Goal: Task Accomplishment & Management: Manage account settings

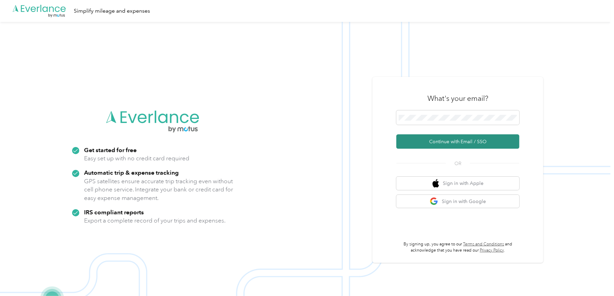
click at [437, 140] on button "Continue with Email / SSO" at bounding box center [457, 141] width 123 height 14
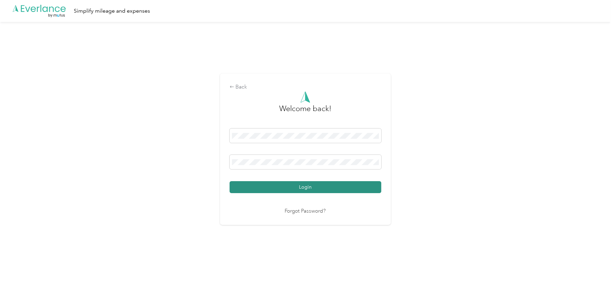
click at [348, 185] on button "Login" at bounding box center [306, 187] width 152 height 12
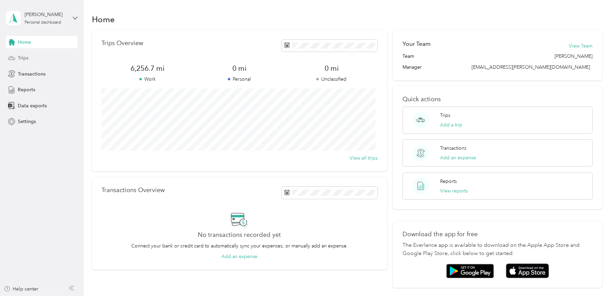
click at [22, 58] on span "Trips" at bounding box center [23, 57] width 11 height 7
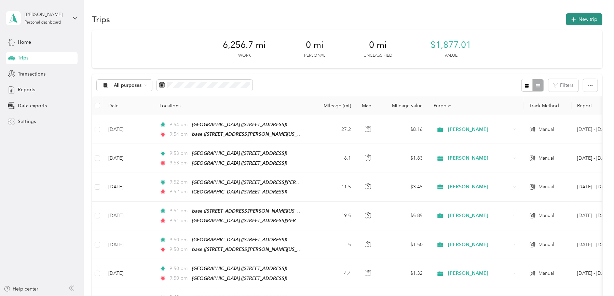
click at [582, 15] on button "New trip" at bounding box center [584, 19] width 36 height 12
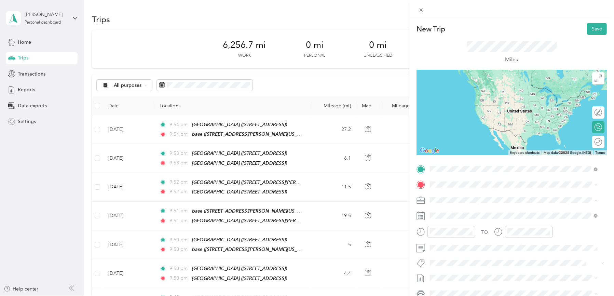
click at [460, 201] on span "[STREET_ADDRESS][PERSON_NAME][US_STATE]" at bounding box center [496, 204] width 106 height 6
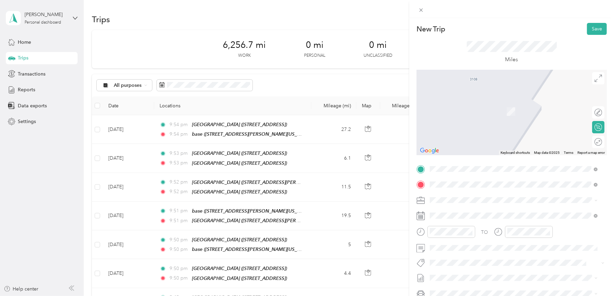
click at [484, 260] on strong "Redners Warehouse Market" at bounding box center [497, 261] width 62 height 6
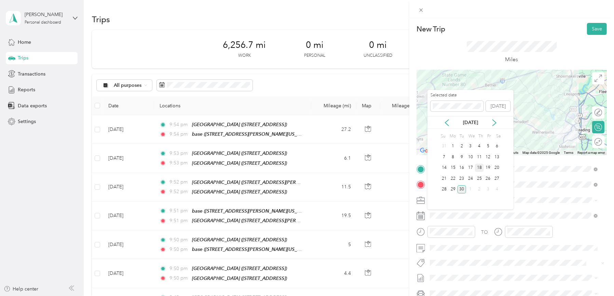
click at [481, 166] on div "18" at bounding box center [479, 168] width 9 height 9
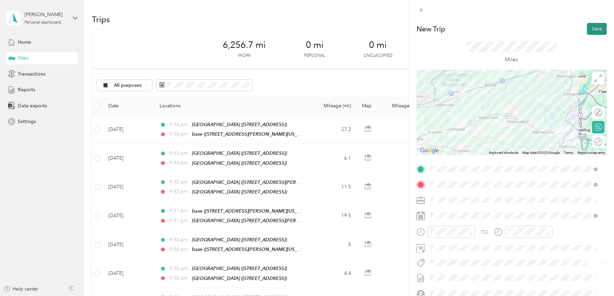
click at [589, 30] on button "Save" at bounding box center [597, 29] width 20 height 12
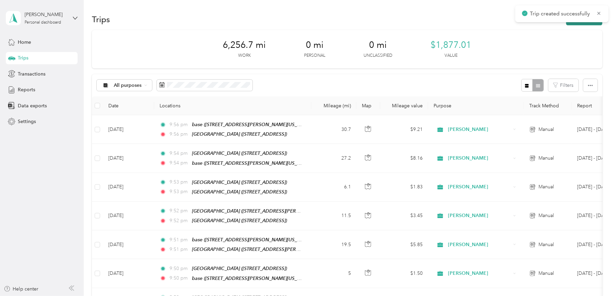
click at [586, 23] on button "New trip" at bounding box center [584, 19] width 36 height 12
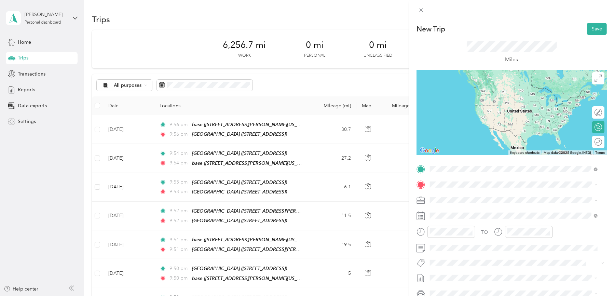
click at [474, 242] on strong "Redners Warehouse Market" at bounding box center [497, 245] width 62 height 6
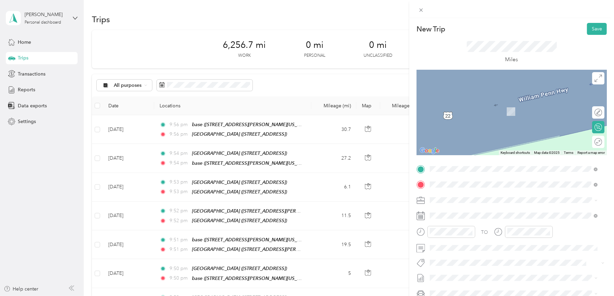
click at [486, 261] on strong "[GEOGRAPHIC_DATA]" at bounding box center [491, 258] width 51 height 6
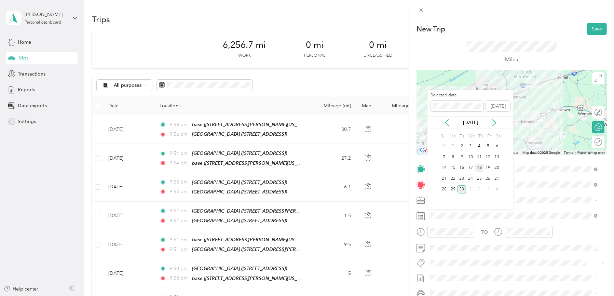
click at [480, 166] on div "18" at bounding box center [479, 168] width 9 height 9
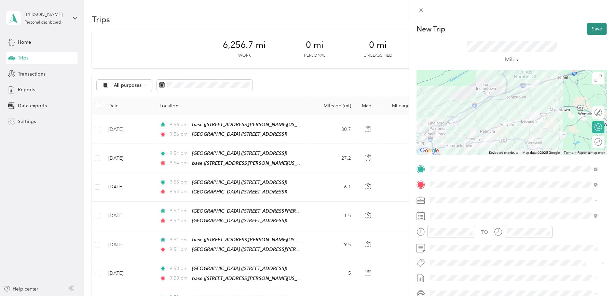
click at [588, 28] on button "Save" at bounding box center [597, 29] width 20 height 12
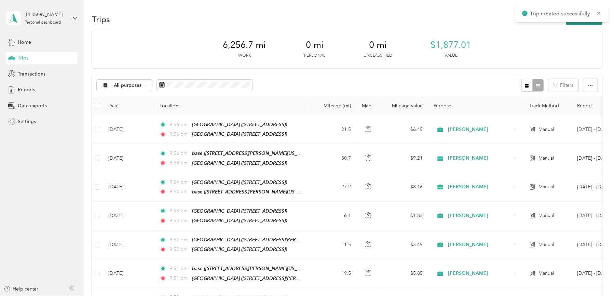
click at [586, 25] on button "New trip" at bounding box center [584, 19] width 36 height 12
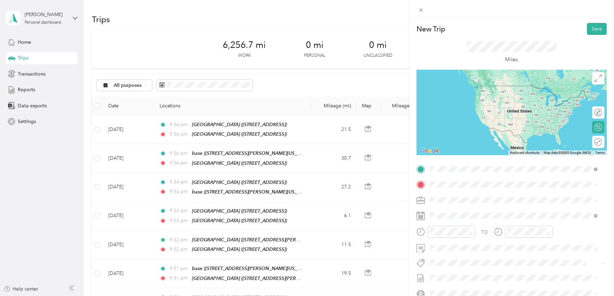
click at [505, 249] on div "TEAM [GEOGRAPHIC_DATA] [STREET_ADDRESS]" at bounding box center [485, 249] width 85 height 17
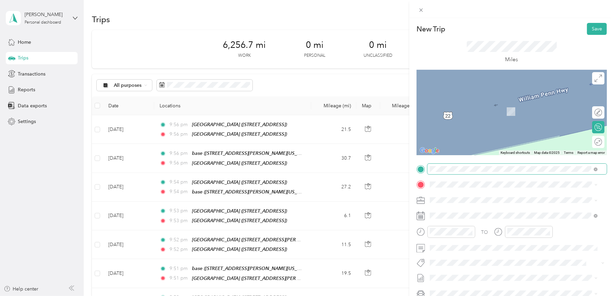
click at [581, 165] on span at bounding box center [516, 169] width 179 height 11
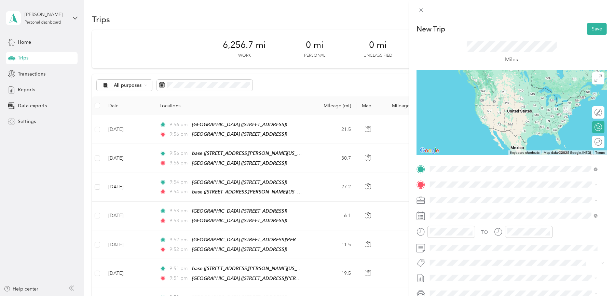
click at [517, 246] on strong "[GEOGRAPHIC_DATA]" at bounding box center [491, 242] width 51 height 6
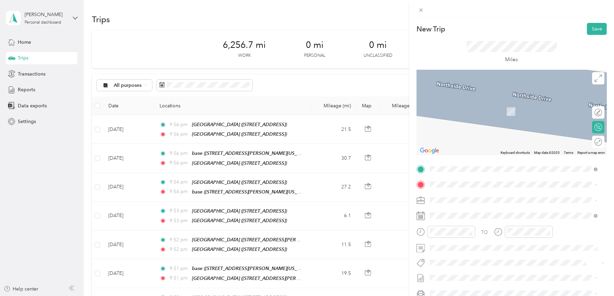
click at [473, 237] on strong "Redners Warehouse Market" at bounding box center [497, 234] width 62 height 6
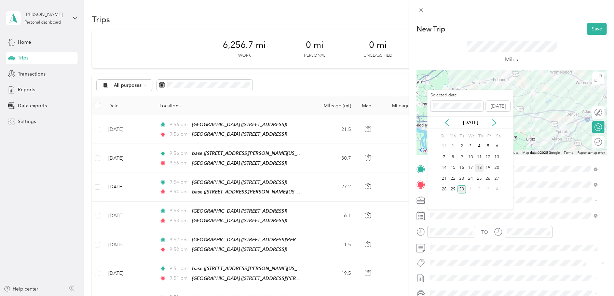
click at [480, 166] on div "18" at bounding box center [479, 168] width 9 height 9
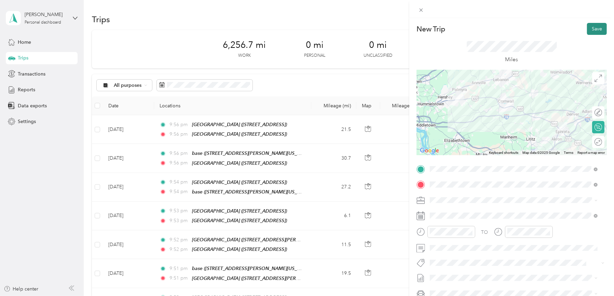
click at [591, 25] on button "Save" at bounding box center [597, 29] width 20 height 12
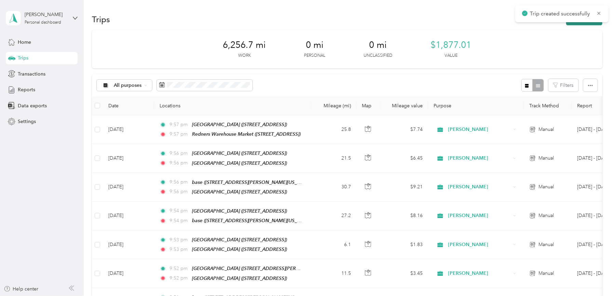
click at [590, 24] on button "New trip" at bounding box center [584, 19] width 36 height 12
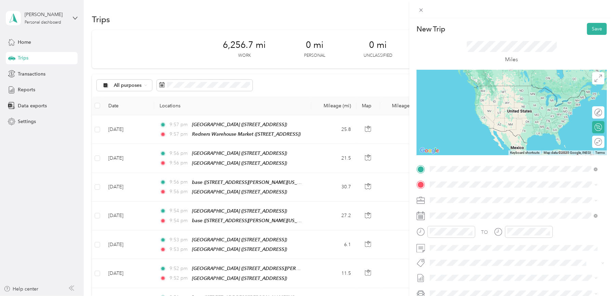
click at [480, 222] on strong "Redners Warehouse Market" at bounding box center [497, 219] width 62 height 6
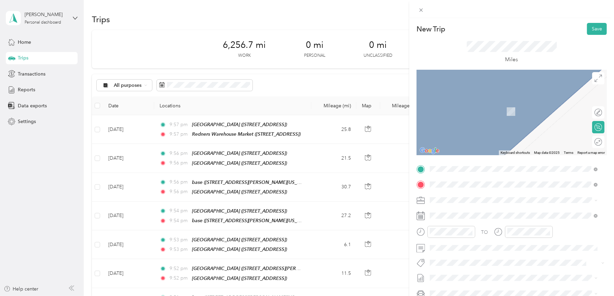
click at [447, 212] on strong "base" at bounding box center [448, 211] width 11 height 6
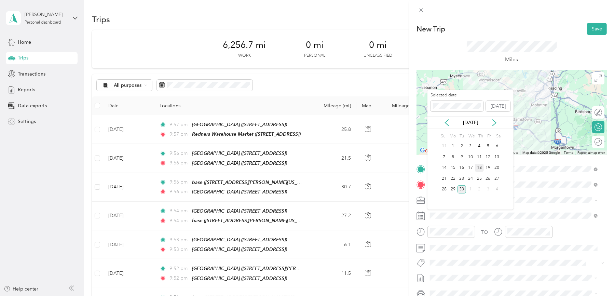
click at [480, 167] on div "18" at bounding box center [479, 168] width 9 height 9
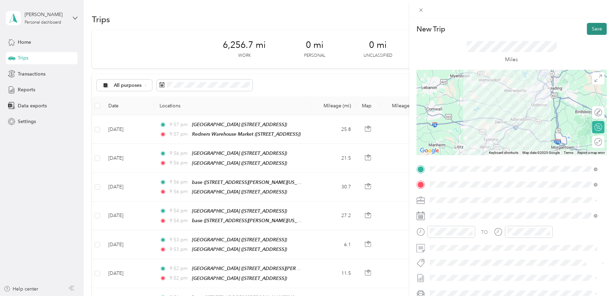
click at [587, 28] on button "Save" at bounding box center [597, 29] width 20 height 12
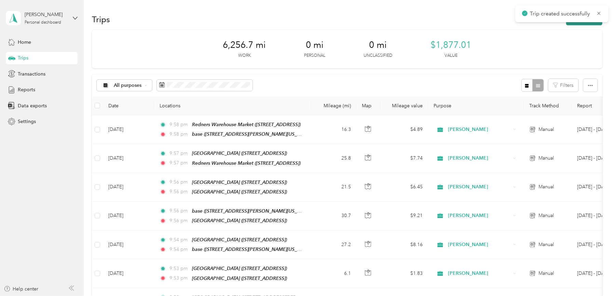
click at [586, 25] on button "New trip" at bounding box center [584, 19] width 36 height 12
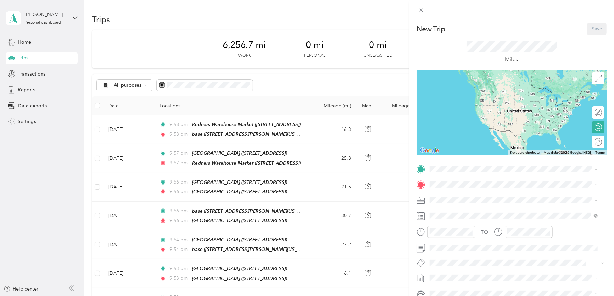
click at [36, 55] on div "New Trip Save This trip cannot be edited because it is either under review, app…" at bounding box center [307, 148] width 614 height 296
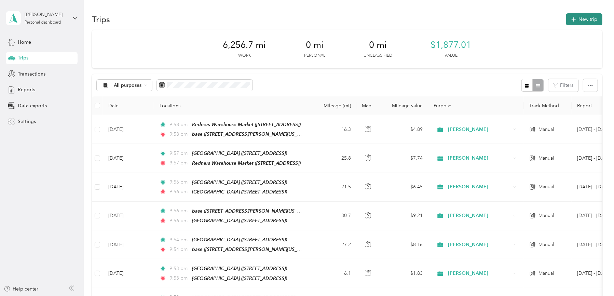
click at [575, 17] on button "New trip" at bounding box center [584, 19] width 36 height 12
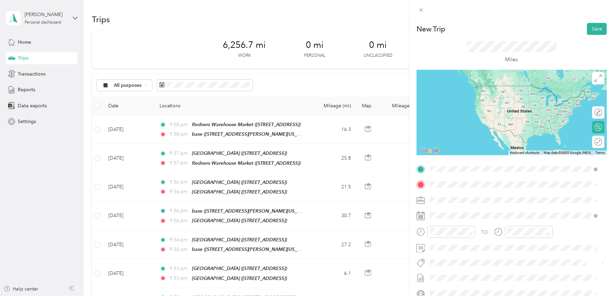
click at [446, 198] on strong "base" at bounding box center [448, 196] width 11 height 6
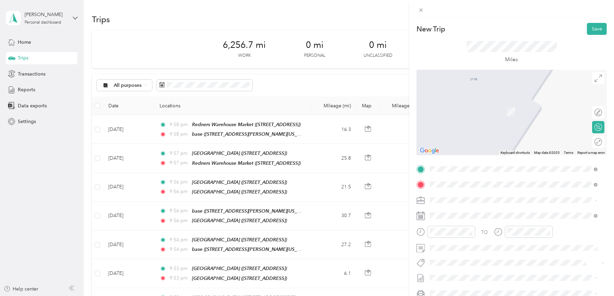
click at [478, 244] on span "[STREET_ADDRESS]" at bounding box center [464, 245] width 43 height 6
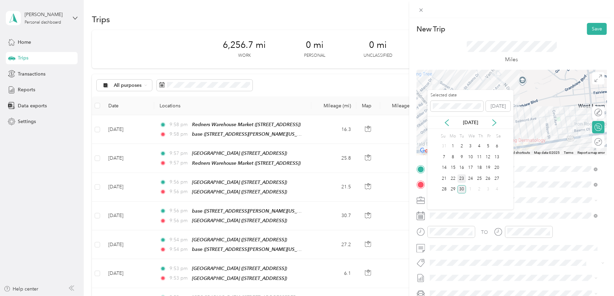
click at [460, 179] on div "23" at bounding box center [461, 178] width 9 height 9
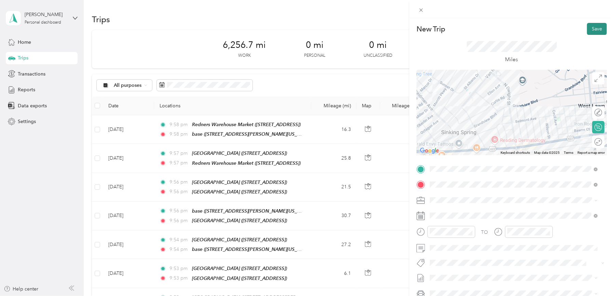
click at [590, 26] on button "Save" at bounding box center [597, 29] width 20 height 12
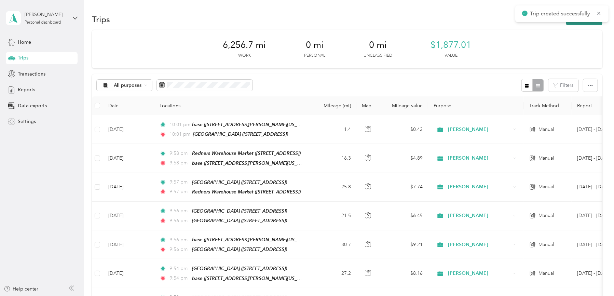
click at [572, 25] on button "New trip" at bounding box center [584, 19] width 36 height 12
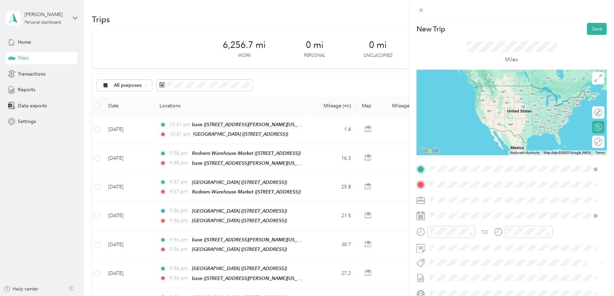
click at [479, 197] on strong "[GEOGRAPHIC_DATA]" at bounding box center [491, 197] width 51 height 6
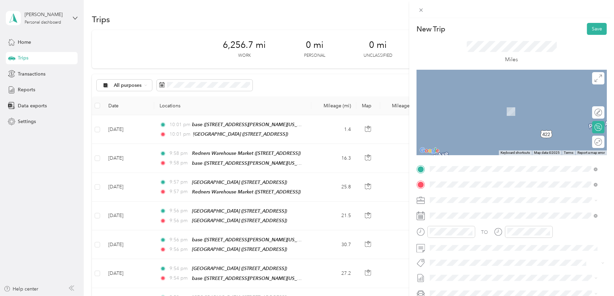
click at [482, 237] on strong "[GEOGRAPHIC_DATA]" at bounding box center [491, 234] width 51 height 6
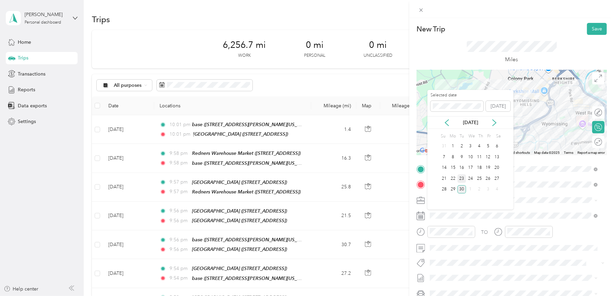
click at [461, 178] on div "23" at bounding box center [461, 178] width 9 height 9
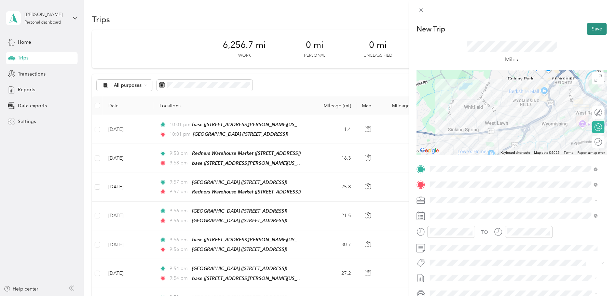
click at [593, 29] on button "Save" at bounding box center [597, 29] width 20 height 12
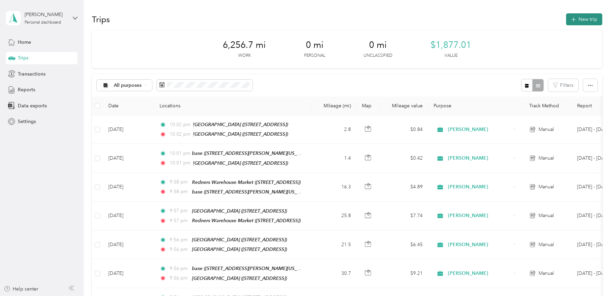
click at [588, 24] on button "New trip" at bounding box center [584, 19] width 36 height 12
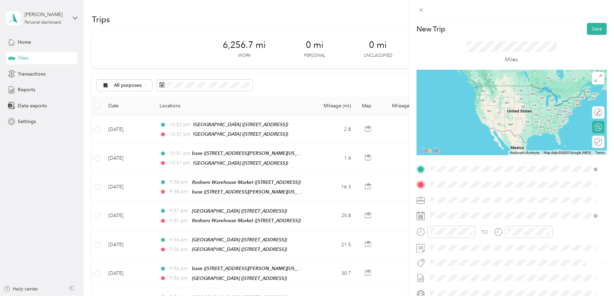
click at [489, 195] on strong "[GEOGRAPHIC_DATA]" at bounding box center [491, 197] width 51 height 6
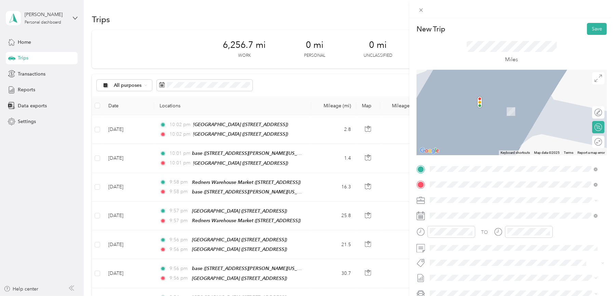
click at [489, 210] on strong "[GEOGRAPHIC_DATA]" at bounding box center [491, 213] width 51 height 6
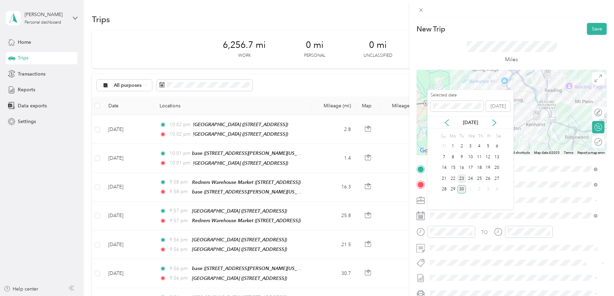
click at [462, 180] on div "23" at bounding box center [461, 178] width 9 height 9
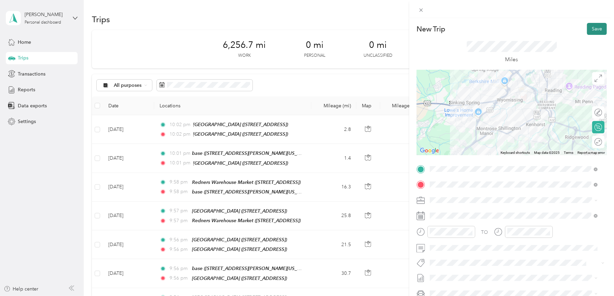
click at [587, 29] on button "Save" at bounding box center [597, 29] width 20 height 12
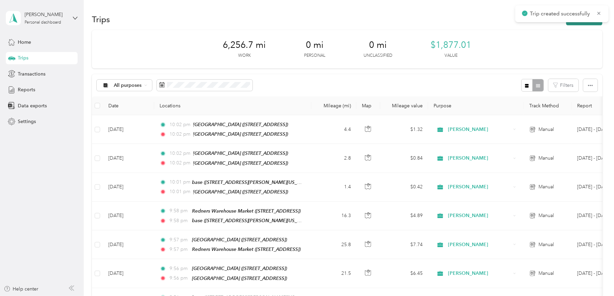
click at [585, 25] on button "New trip" at bounding box center [584, 19] width 36 height 12
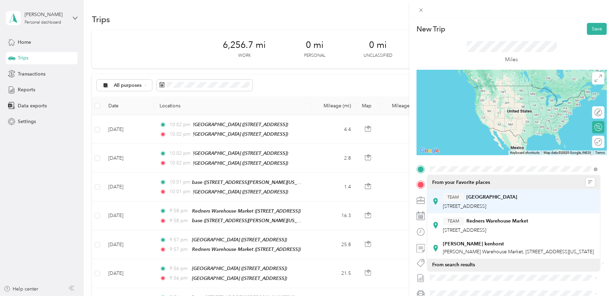
click at [475, 197] on strong "[GEOGRAPHIC_DATA]" at bounding box center [491, 197] width 51 height 6
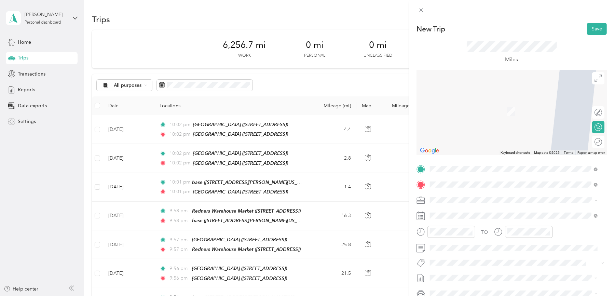
click at [458, 214] on div "base [STREET_ADDRESS][PERSON_NAME][US_STATE]" at bounding box center [496, 215] width 106 height 14
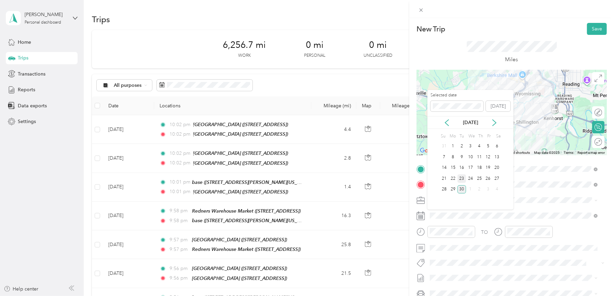
click at [461, 177] on div "23" at bounding box center [461, 178] width 9 height 9
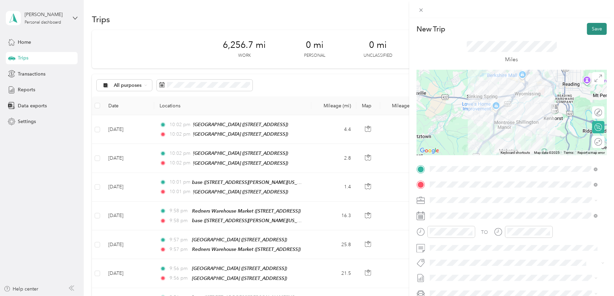
click at [591, 27] on button "Save" at bounding box center [597, 29] width 20 height 12
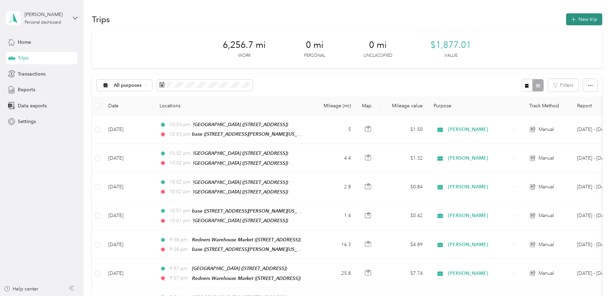
click at [591, 16] on button "New trip" at bounding box center [584, 19] width 36 height 12
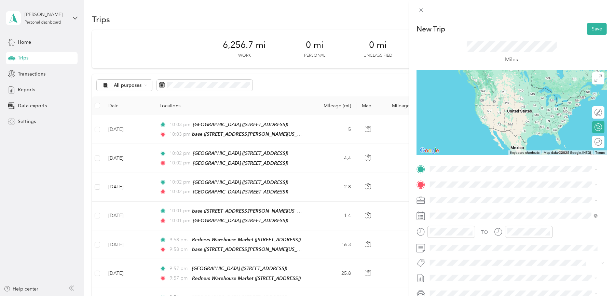
click at [456, 200] on div "base [STREET_ADDRESS][PERSON_NAME][US_STATE]" at bounding box center [496, 199] width 106 height 14
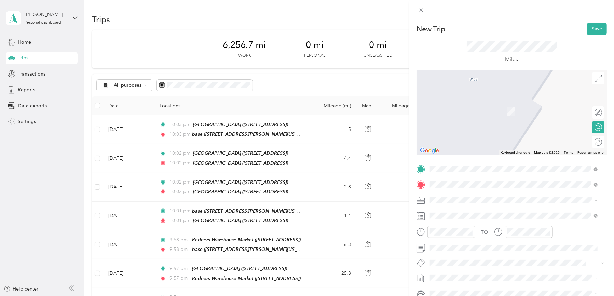
click at [478, 237] on strong "Redners Warehouse Market" at bounding box center [497, 234] width 62 height 6
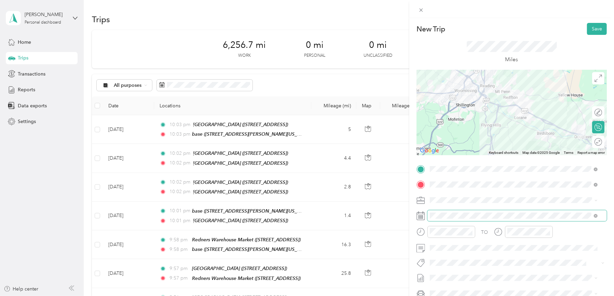
click at [469, 216] on div "TO Add photo" at bounding box center [511, 246] width 190 height 165
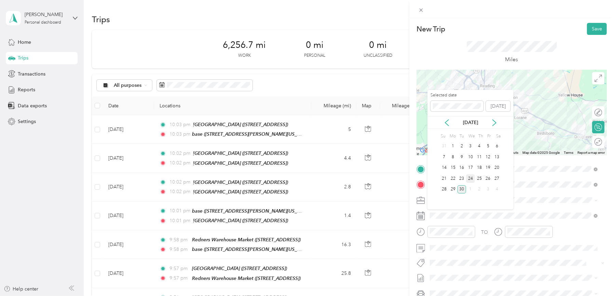
click at [469, 178] on div "24" at bounding box center [470, 178] width 9 height 9
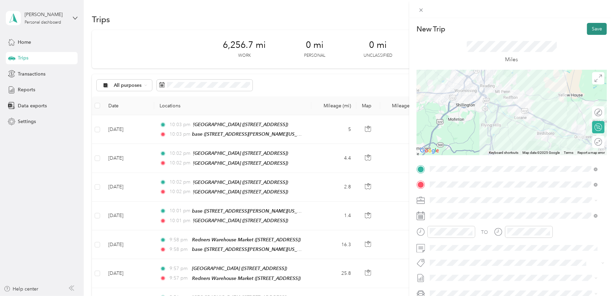
click at [590, 26] on button "Save" at bounding box center [597, 29] width 20 height 12
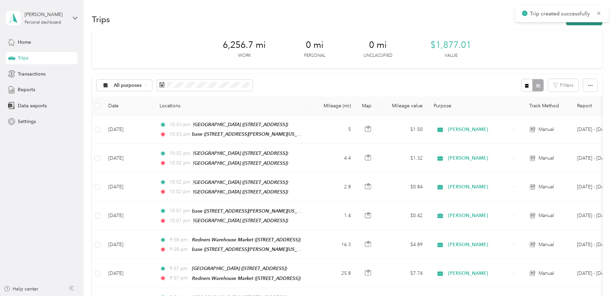
click at [589, 23] on button "New trip" at bounding box center [584, 19] width 36 height 12
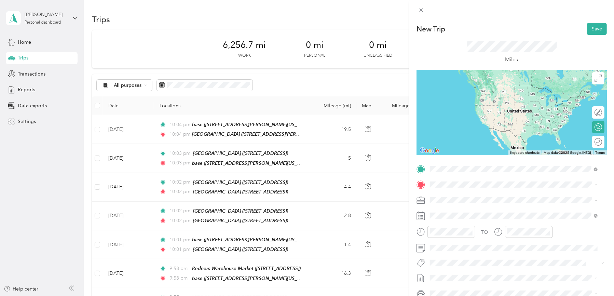
click at [483, 222] on strong "Redners Warehouse Market" at bounding box center [497, 219] width 62 height 6
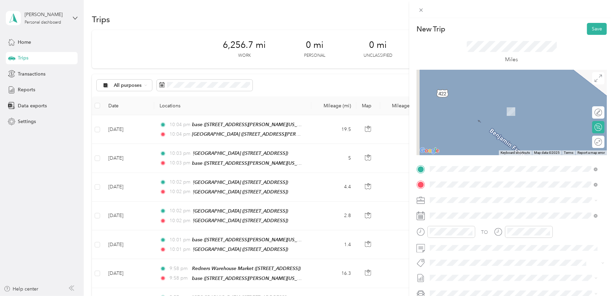
click at [484, 214] on div "TEAM Redners Warehouse Market" at bounding box center [485, 212] width 85 height 9
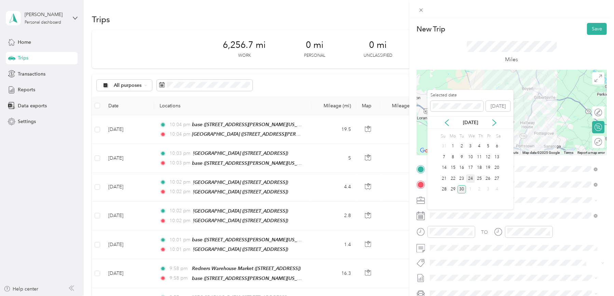
click at [470, 178] on div "24" at bounding box center [470, 178] width 9 height 9
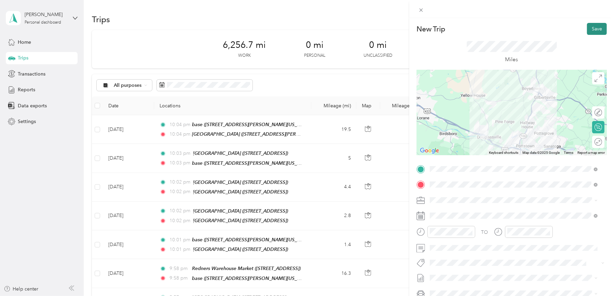
click at [587, 28] on button "Save" at bounding box center [597, 29] width 20 height 12
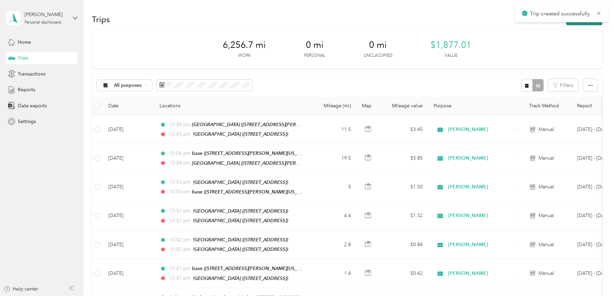
click at [587, 24] on button "New trip" at bounding box center [584, 19] width 36 height 12
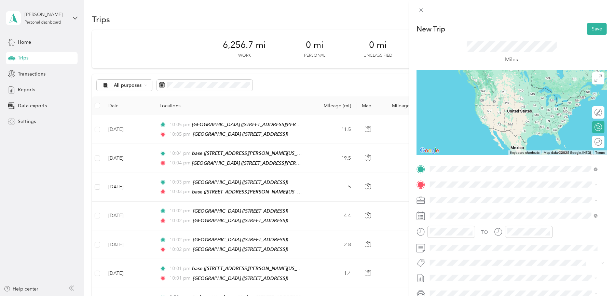
click at [474, 197] on strong "Redners Warehouse Market" at bounding box center [497, 197] width 62 height 6
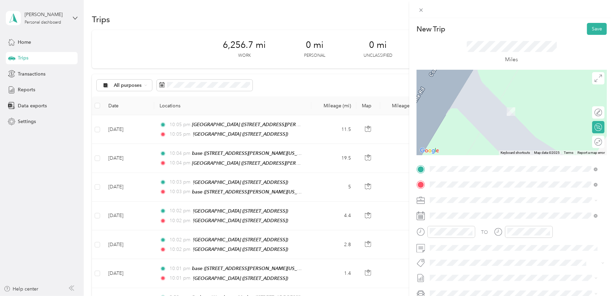
click at [492, 261] on strong "Redners Warehouse Market" at bounding box center [497, 258] width 62 height 6
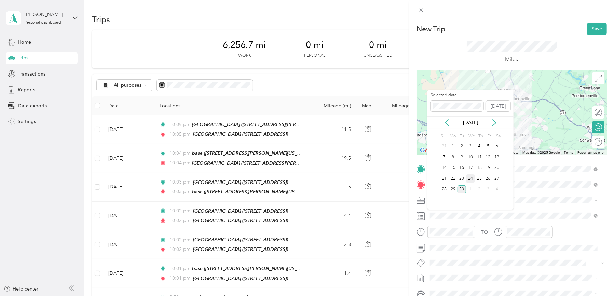
click at [469, 176] on div "24" at bounding box center [470, 178] width 9 height 9
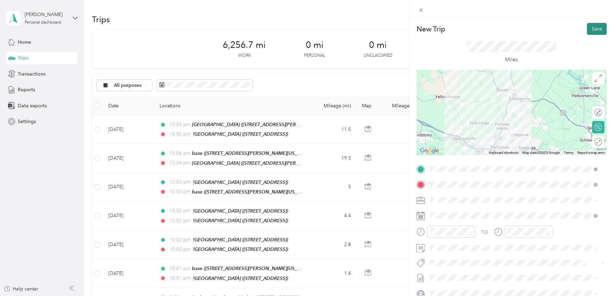
click at [589, 30] on button "Save" at bounding box center [597, 29] width 20 height 12
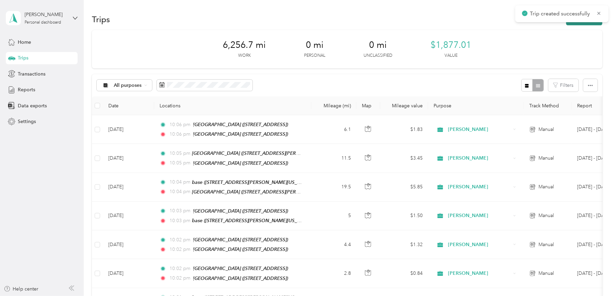
click at [588, 23] on button "New trip" at bounding box center [584, 19] width 36 height 12
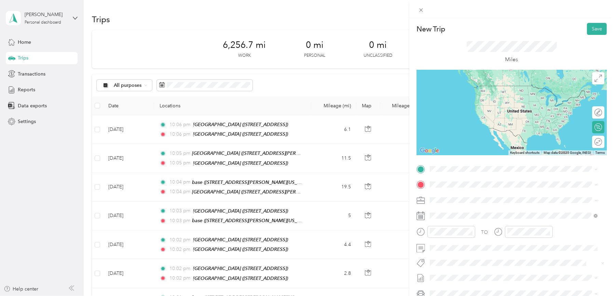
click at [486, 246] on strong "Redners Warehouse Market" at bounding box center [497, 242] width 62 height 6
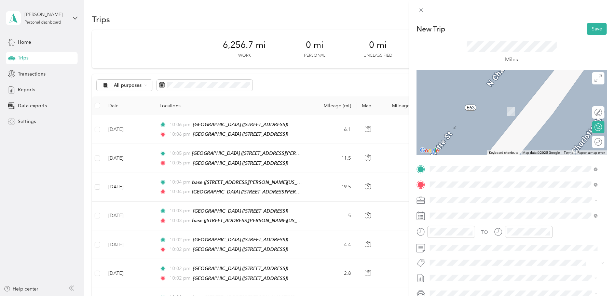
click at [455, 216] on span "[STREET_ADDRESS][PERSON_NAME][US_STATE]" at bounding box center [496, 219] width 106 height 6
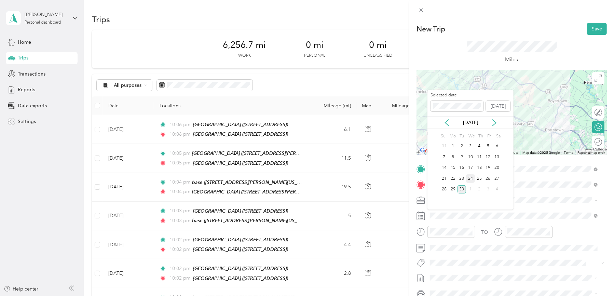
click at [470, 178] on div "24" at bounding box center [470, 178] width 9 height 9
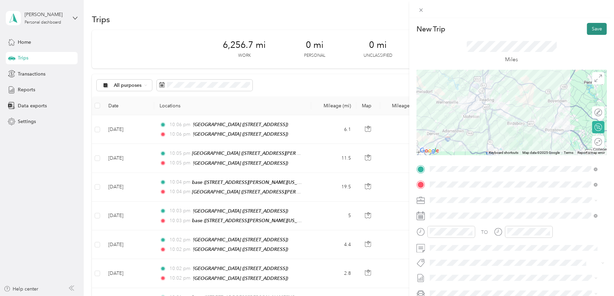
click at [592, 27] on button "Save" at bounding box center [597, 29] width 20 height 12
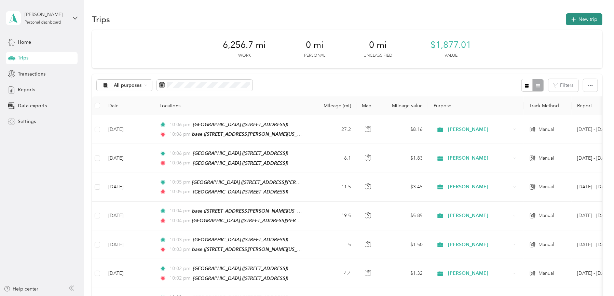
click at [589, 20] on button "New trip" at bounding box center [584, 19] width 36 height 12
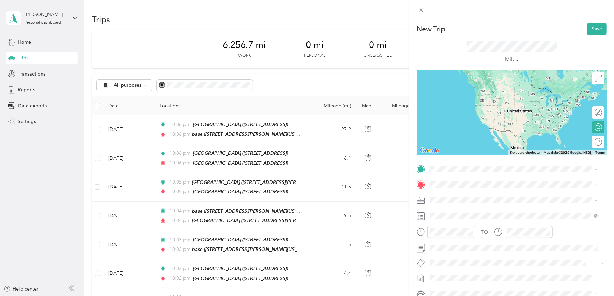
click at [452, 199] on div "base [STREET_ADDRESS][PERSON_NAME][US_STATE]" at bounding box center [496, 199] width 106 height 14
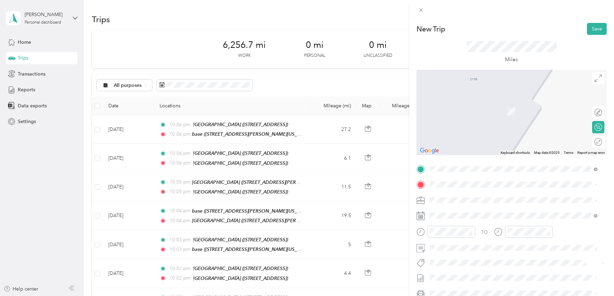
click at [487, 256] on div "TEAM Redners Warehouse Market" at bounding box center [485, 259] width 85 height 9
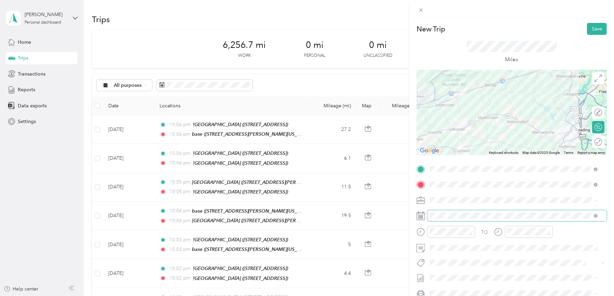
click at [453, 219] on span at bounding box center [516, 215] width 179 height 11
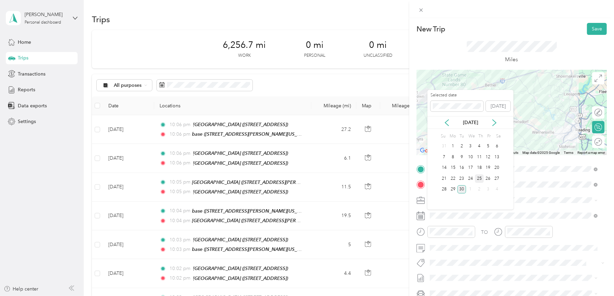
click at [478, 179] on div "25" at bounding box center [479, 178] width 9 height 9
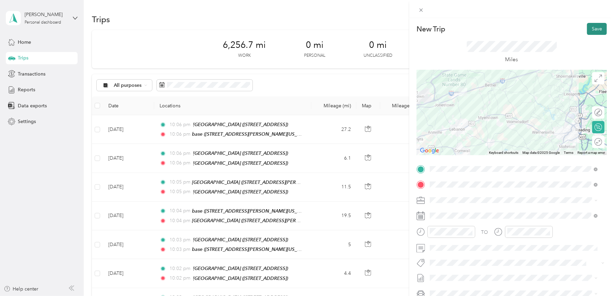
click at [589, 29] on button "Save" at bounding box center [597, 29] width 20 height 12
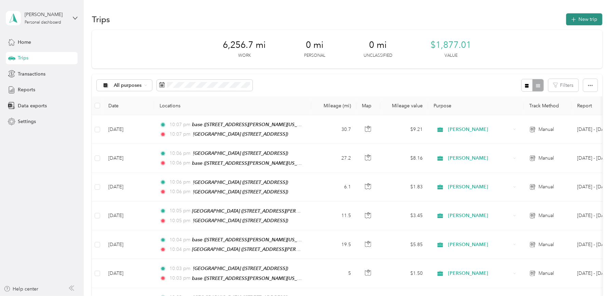
click at [589, 21] on button "New trip" at bounding box center [584, 19] width 36 height 12
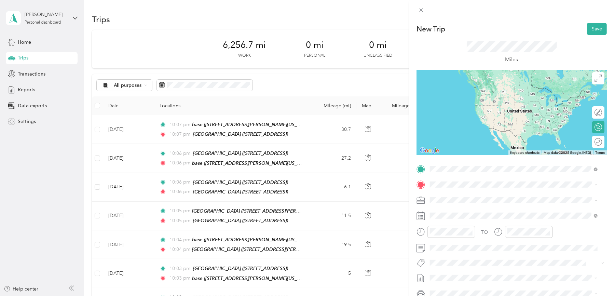
click at [488, 242] on strong "Redners Warehouse Market" at bounding box center [497, 245] width 62 height 6
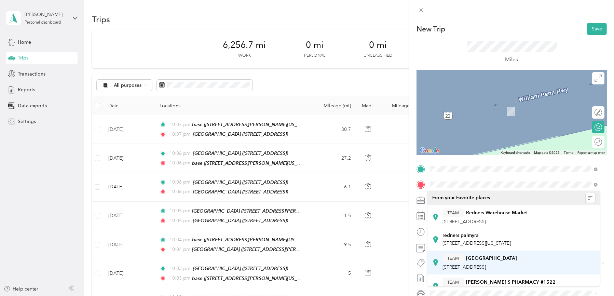
click at [495, 261] on strong "[GEOGRAPHIC_DATA]" at bounding box center [491, 258] width 51 height 6
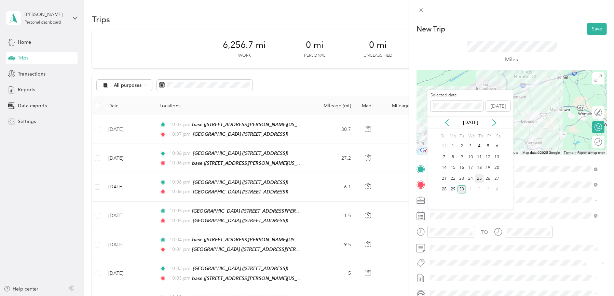
click at [478, 180] on div "25" at bounding box center [479, 178] width 9 height 9
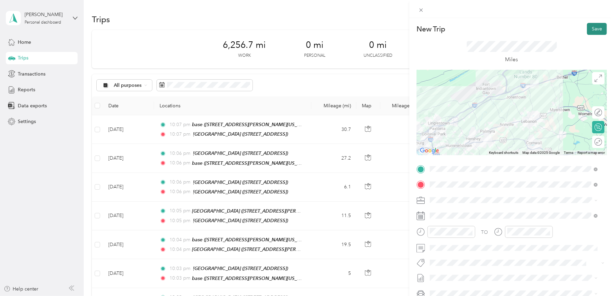
click at [591, 27] on button "Save" at bounding box center [597, 29] width 20 height 12
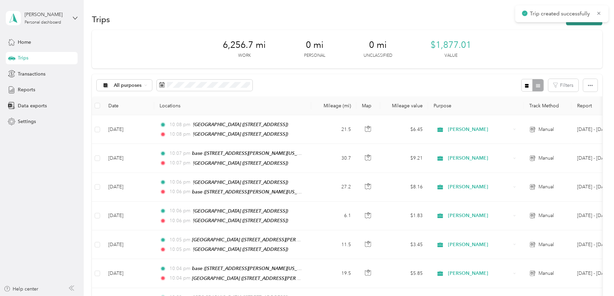
click at [589, 24] on button "New trip" at bounding box center [584, 19] width 36 height 12
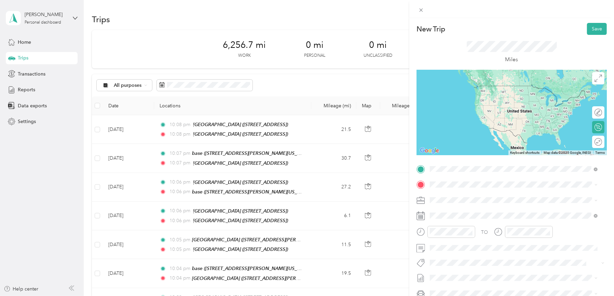
click at [482, 246] on strong "[GEOGRAPHIC_DATA]" at bounding box center [491, 242] width 51 height 6
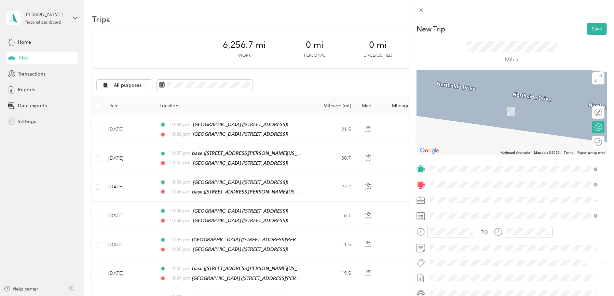
click at [485, 237] on strong "Redners Warehouse Market" at bounding box center [497, 234] width 62 height 6
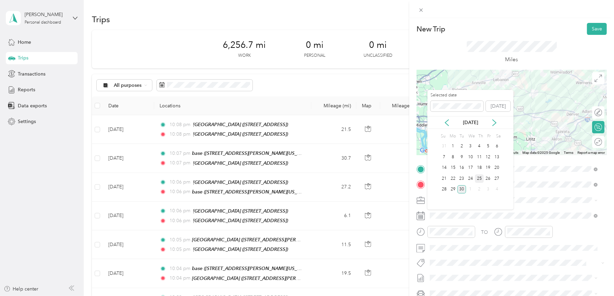
click at [477, 177] on div "25" at bounding box center [479, 178] width 9 height 9
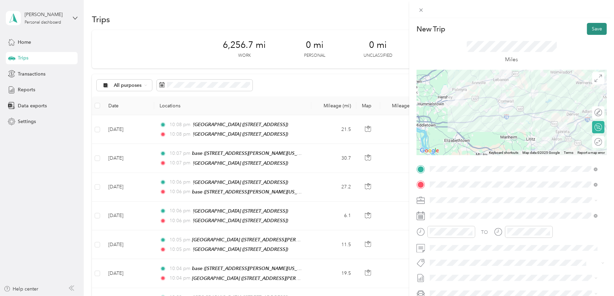
click at [587, 29] on button "Save" at bounding box center [597, 29] width 20 height 12
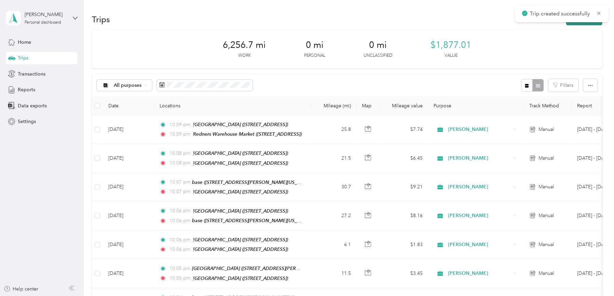
click at [584, 25] on button "New trip" at bounding box center [584, 19] width 36 height 12
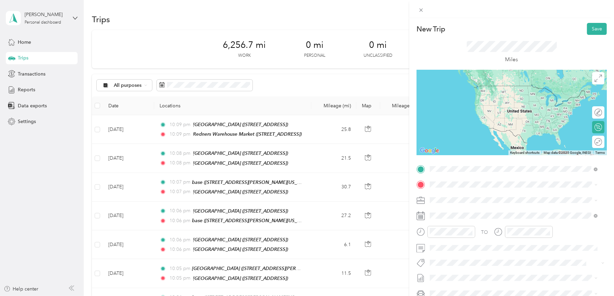
click at [490, 222] on strong "Redners Warehouse Market" at bounding box center [497, 219] width 62 height 6
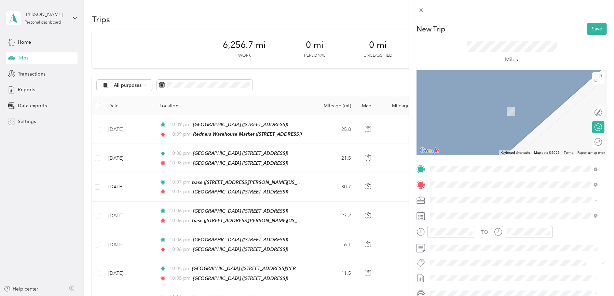
click at [469, 215] on div "base [STREET_ADDRESS][PERSON_NAME][US_STATE]" at bounding box center [496, 215] width 106 height 14
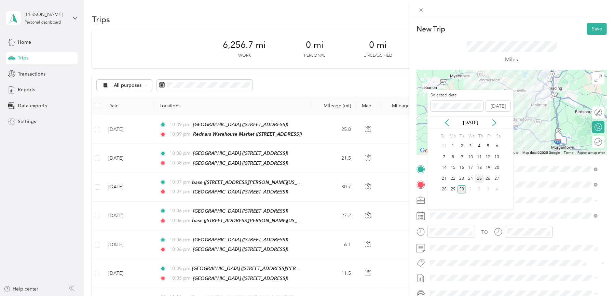
click at [477, 179] on div "25" at bounding box center [479, 178] width 9 height 9
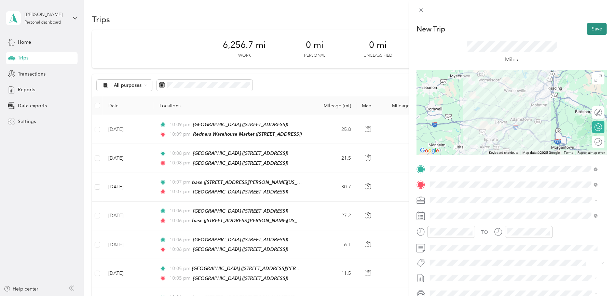
click at [593, 30] on button "Save" at bounding box center [597, 29] width 20 height 12
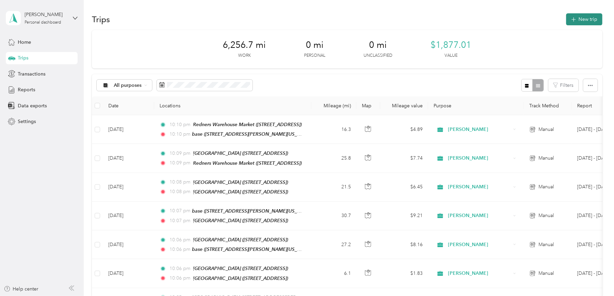
click at [589, 17] on button "New trip" at bounding box center [584, 19] width 36 height 12
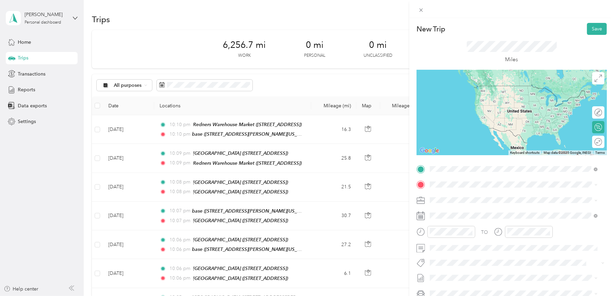
click at [452, 199] on div "base [STREET_ADDRESS][PERSON_NAME][US_STATE]" at bounding box center [496, 200] width 106 height 14
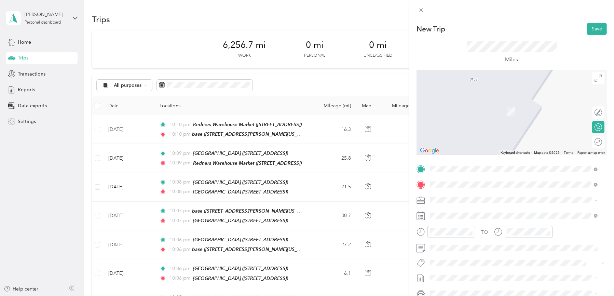
click at [480, 218] on div "TEAM [GEOGRAPHIC_DATA] [STREET_ADDRESS]" at bounding box center [480, 216] width 74 height 17
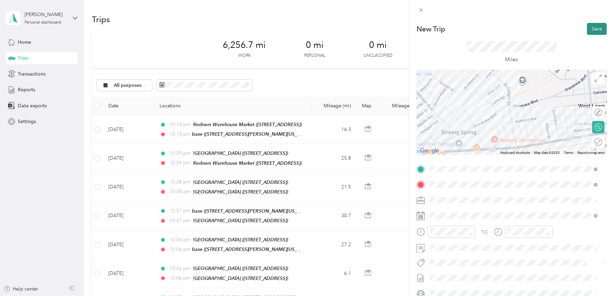
click at [591, 29] on button "Save" at bounding box center [597, 29] width 20 height 12
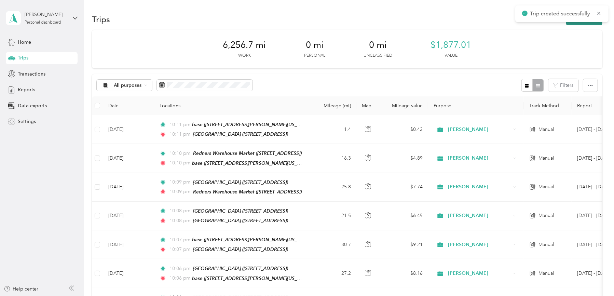
click at [585, 24] on button "New trip" at bounding box center [584, 19] width 36 height 12
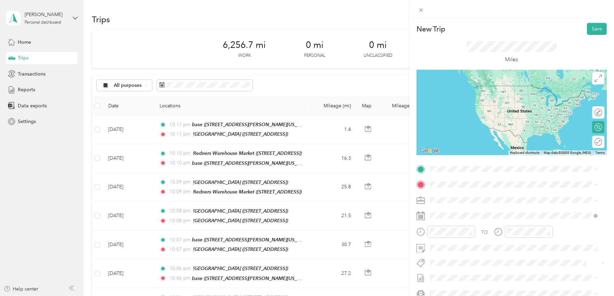
click at [479, 195] on strong "[GEOGRAPHIC_DATA]" at bounding box center [491, 197] width 51 height 6
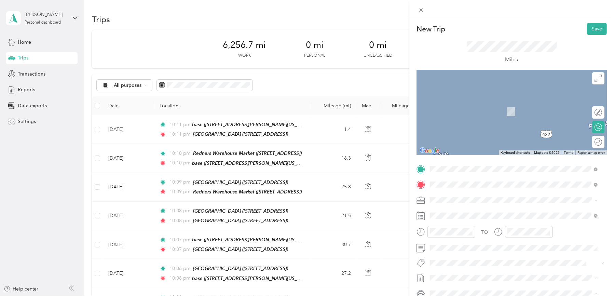
click at [487, 237] on strong "[GEOGRAPHIC_DATA]" at bounding box center [491, 234] width 51 height 6
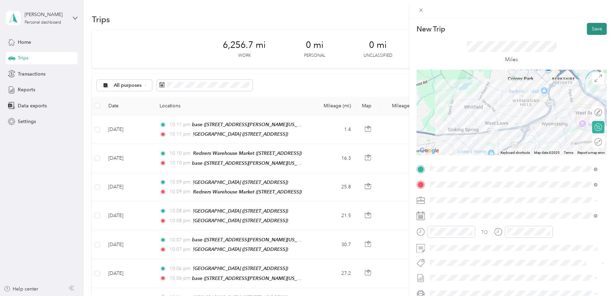
click at [591, 24] on button "Save" at bounding box center [597, 29] width 20 height 12
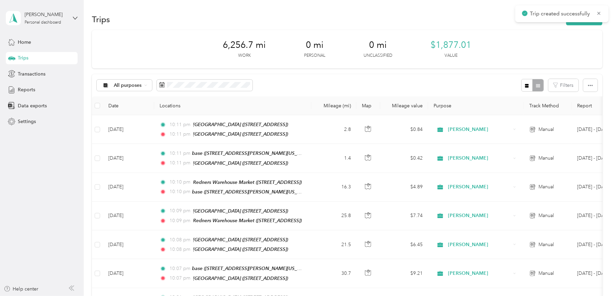
click at [591, 24] on button "New trip" at bounding box center [584, 19] width 36 height 12
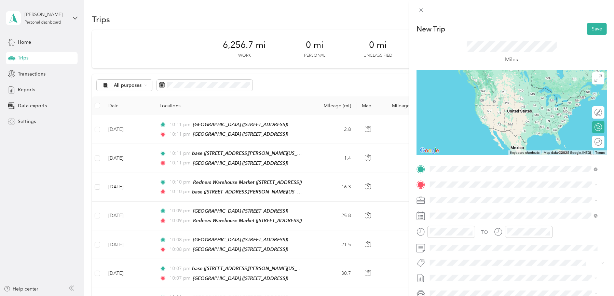
click at [476, 199] on div "TEAM [GEOGRAPHIC_DATA]" at bounding box center [480, 197] width 74 height 9
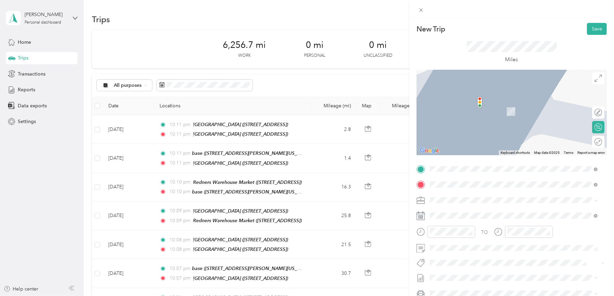
click at [469, 212] on strong "[GEOGRAPHIC_DATA]" at bounding box center [491, 213] width 51 height 6
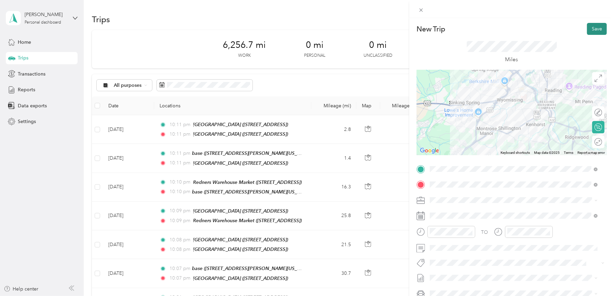
click at [589, 27] on button "Save" at bounding box center [597, 29] width 20 height 12
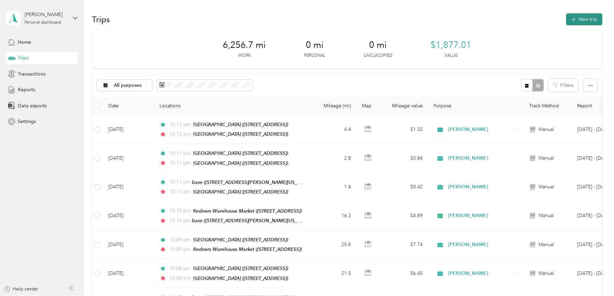
click at [585, 18] on button "New trip" at bounding box center [584, 19] width 36 height 12
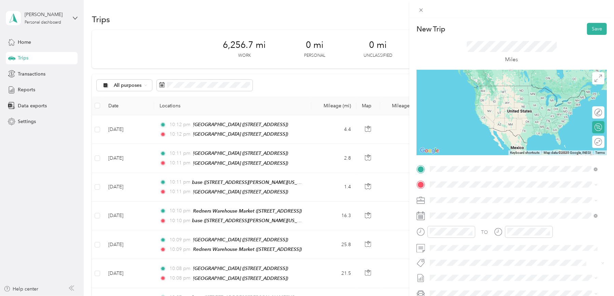
click at [485, 202] on div "TEAM [GEOGRAPHIC_DATA] [STREET_ADDRESS]" at bounding box center [480, 201] width 74 height 17
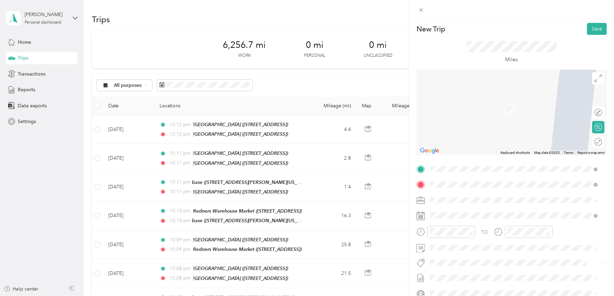
click at [467, 220] on span "[STREET_ADDRESS][PERSON_NAME][US_STATE]" at bounding box center [496, 219] width 106 height 6
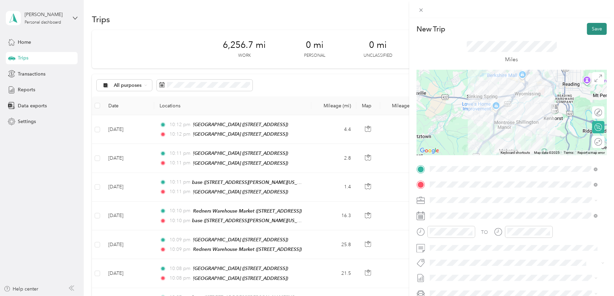
click at [587, 31] on button "Save" at bounding box center [597, 29] width 20 height 12
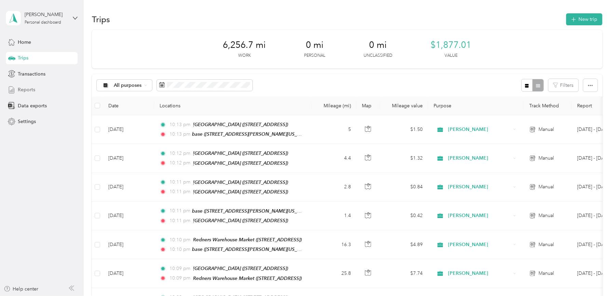
click at [26, 90] on span "Reports" at bounding box center [26, 89] width 17 height 7
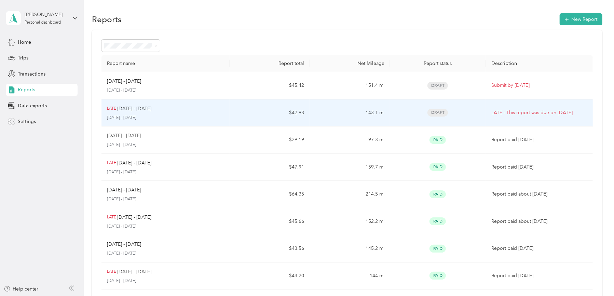
click at [177, 108] on div "LATE [DATE] - [DATE]" at bounding box center [165, 109] width 117 height 8
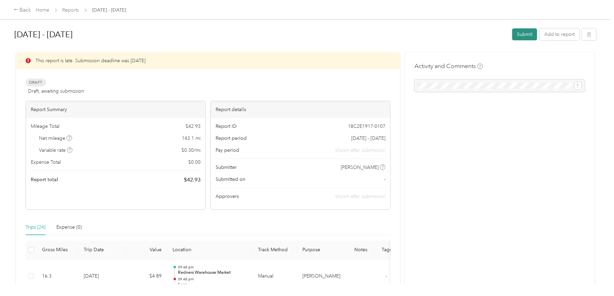
click at [515, 33] on button "Submit" at bounding box center [524, 34] width 25 height 12
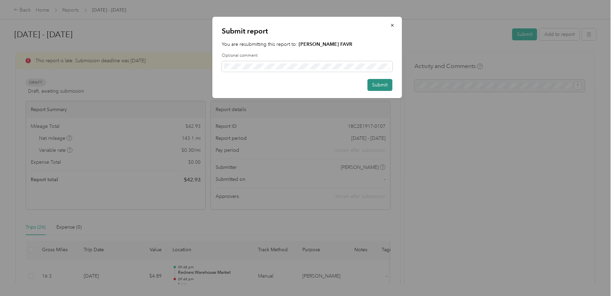
click at [377, 82] on button "Submit" at bounding box center [379, 85] width 25 height 12
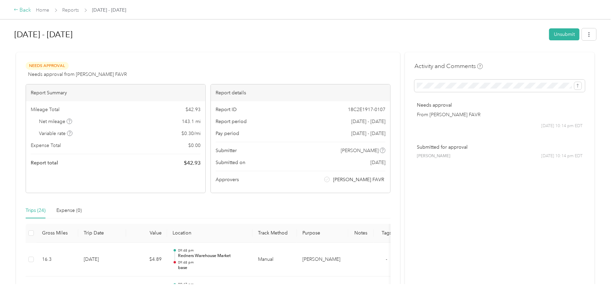
click at [23, 10] on div "Back" at bounding box center [23, 10] width 18 height 8
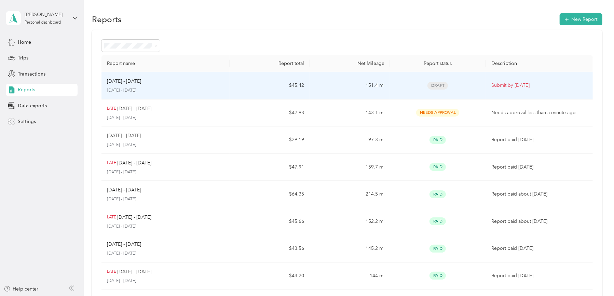
click at [124, 82] on p "[DATE] - [DATE]" at bounding box center [124, 82] width 34 height 8
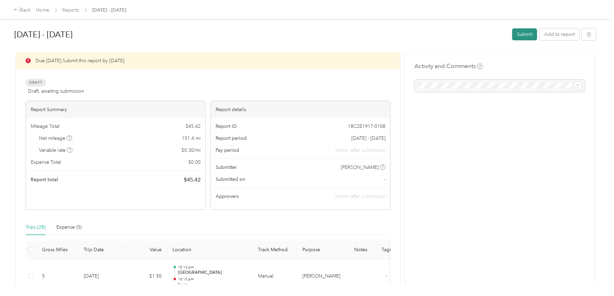
click at [518, 33] on button "Submit" at bounding box center [524, 34] width 25 height 12
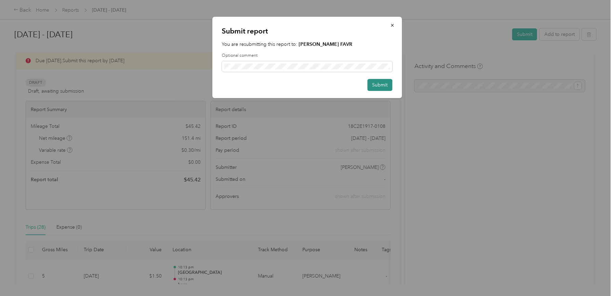
click at [383, 82] on button "Submit" at bounding box center [379, 85] width 25 height 12
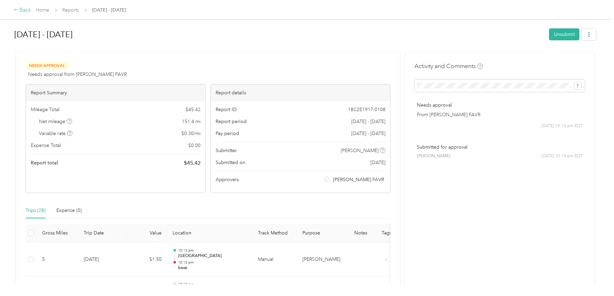
click at [21, 10] on div "Back" at bounding box center [23, 10] width 18 height 8
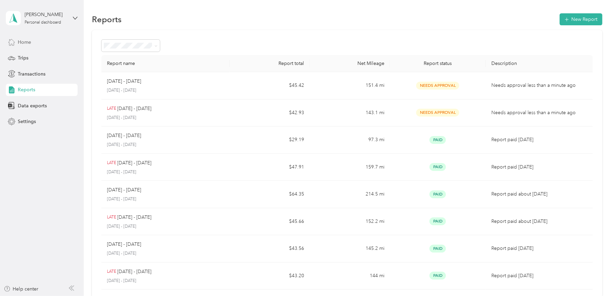
click at [31, 43] on div "Home" at bounding box center [42, 42] width 72 height 12
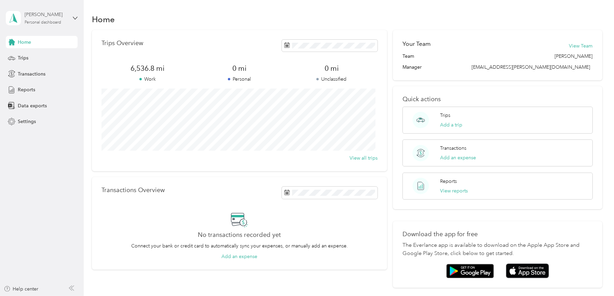
click at [55, 23] on div "Personal dashboard" at bounding box center [43, 22] width 37 height 4
click at [31, 74] on span "Transactions" at bounding box center [32, 73] width 28 height 7
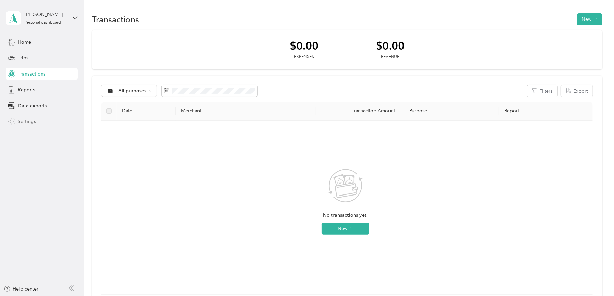
click at [25, 118] on span "Settings" at bounding box center [27, 121] width 18 height 7
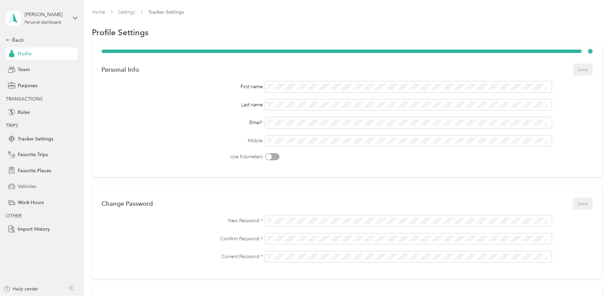
click at [29, 181] on div "Vehicles" at bounding box center [42, 186] width 72 height 12
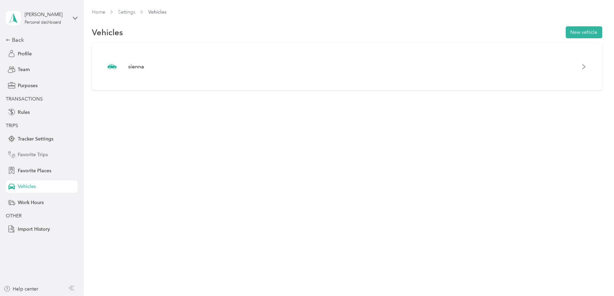
click at [28, 155] on span "Favorite Trips" at bounding box center [33, 154] width 30 height 7
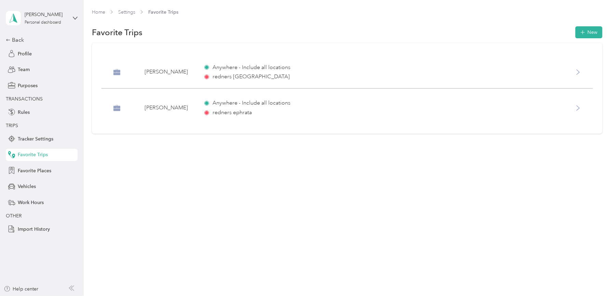
click at [581, 70] on icon at bounding box center [577, 71] width 5 height 5
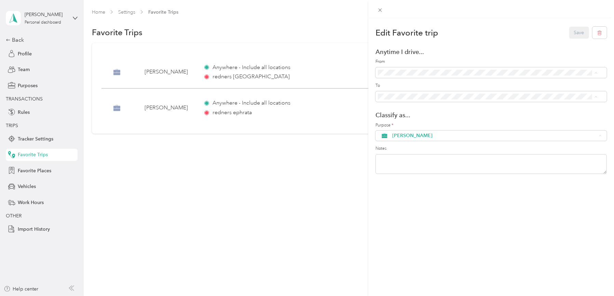
click at [243, 103] on div "Edit Favorite trip Save Anytime I drive... From To Classify as... Purpose * [PE…" at bounding box center [307, 148] width 614 height 296
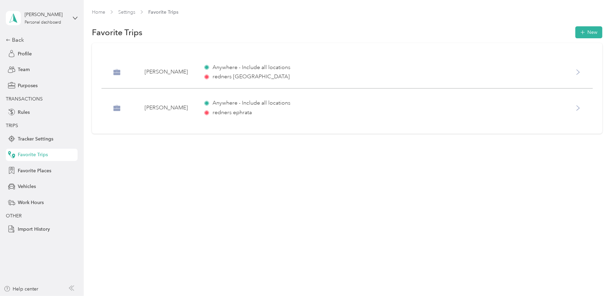
click at [243, 103] on span "Anywhere - Include all locations" at bounding box center [252, 103] width 78 height 8
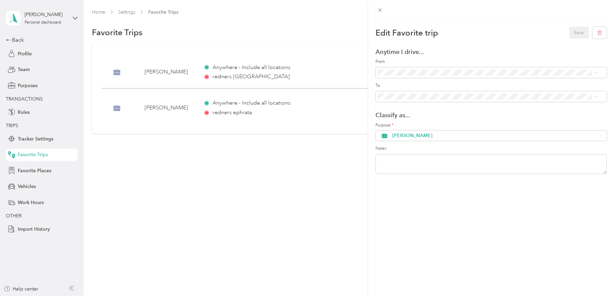
click at [422, 119] on span "redners palmyra (110 Northside Commons)" at bounding box center [442, 122] width 94 height 6
click at [569, 29] on button "Save" at bounding box center [579, 33] width 20 height 12
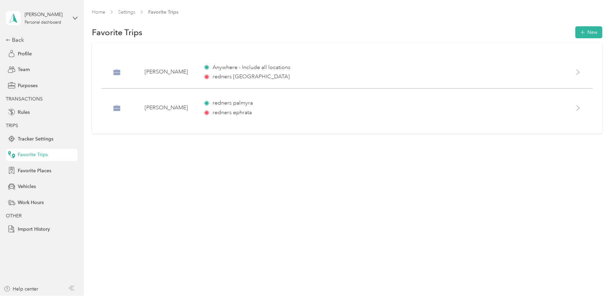
click at [278, 66] on span "Anywhere - Include all locations" at bounding box center [252, 68] width 78 height 8
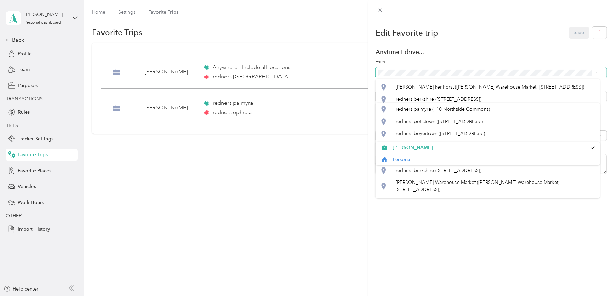
scroll to position [55, 0]
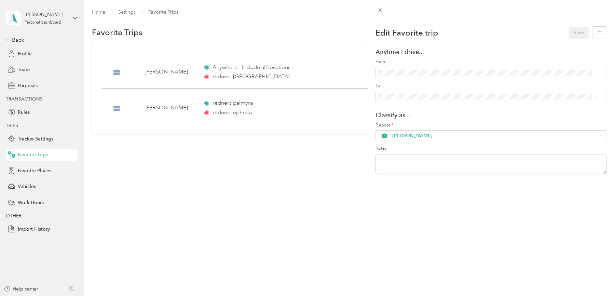
click at [441, 180] on span "base ([STREET_ADDRESS][PERSON_NAME])" at bounding box center [443, 183] width 96 height 6
click at [570, 32] on button "Save" at bounding box center [579, 33] width 20 height 12
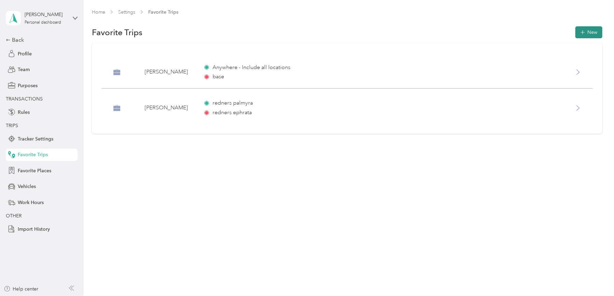
click at [592, 28] on button "New" at bounding box center [588, 32] width 27 height 12
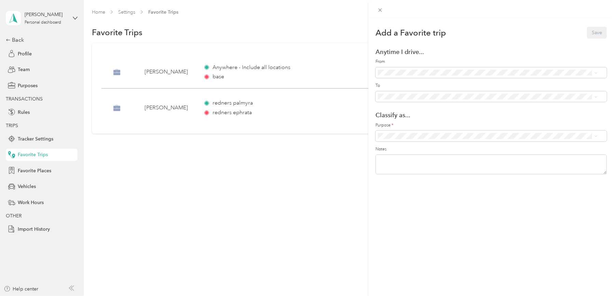
click at [528, 108] on div "[PERSON_NAME] Highway ([STREET_ADDRESS][PERSON_NAME])" at bounding box center [494, 109] width 199 height 7
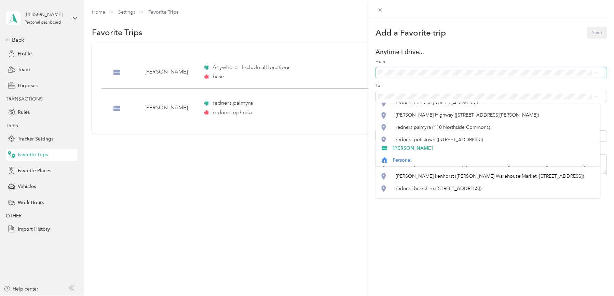
scroll to position [36, 0]
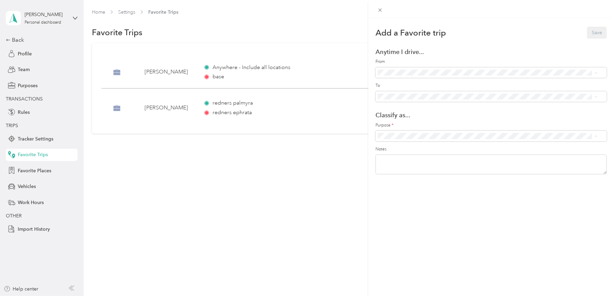
click at [480, 143] on span "redners boyertown ([STREET_ADDRESS])" at bounding box center [439, 146] width 89 height 6
click at [523, 156] on div "redners pottstown ([STREET_ADDRESS])" at bounding box center [494, 157] width 199 height 7
click at [587, 34] on div "Save" at bounding box center [597, 33] width 20 height 12
click at [476, 151] on ol "[PERSON_NAME] Personal" at bounding box center [487, 154] width 224 height 24
click at [494, 153] on ol "[PERSON_NAME] Personal" at bounding box center [487, 154] width 224 height 24
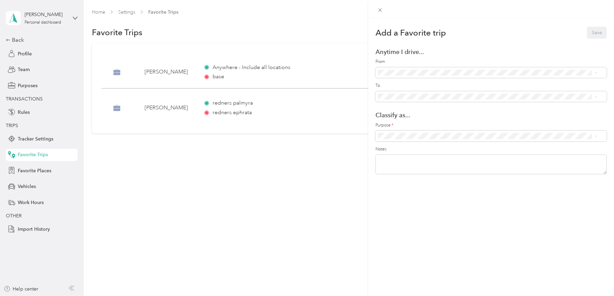
click at [400, 146] on span "[PERSON_NAME]" at bounding box center [493, 147] width 203 height 7
click at [587, 31] on button "Save" at bounding box center [597, 33] width 20 height 12
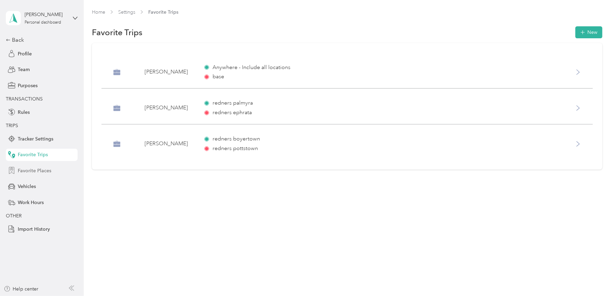
click at [33, 168] on span "Favorite Places" at bounding box center [34, 170] width 33 height 7
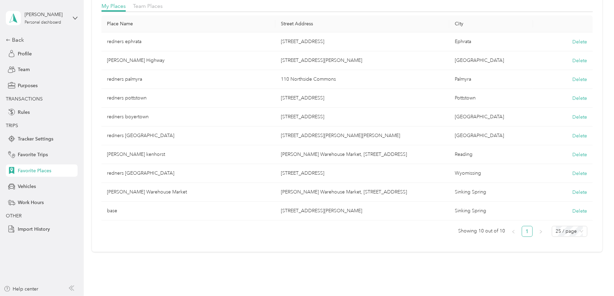
scroll to position [108, 0]
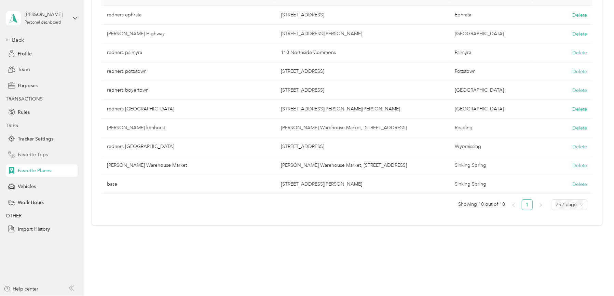
click at [39, 156] on span "Favorite Trips" at bounding box center [33, 154] width 30 height 7
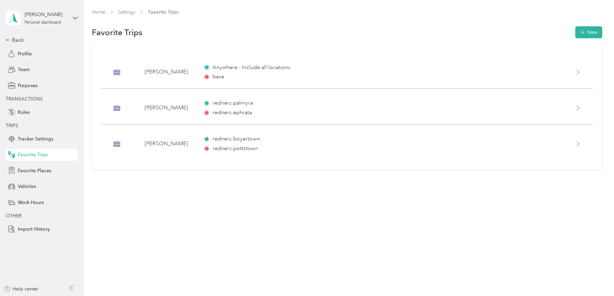
click at [222, 73] on span "base" at bounding box center [219, 77] width 12 height 8
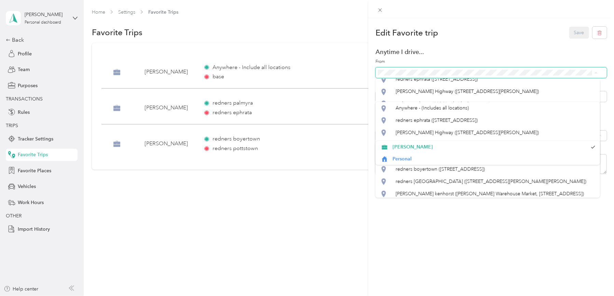
scroll to position [18, 0]
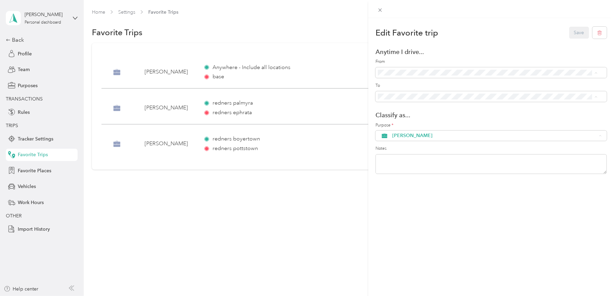
click at [446, 149] on span "[PERSON_NAME]" at bounding box center [489, 147] width 195 height 7
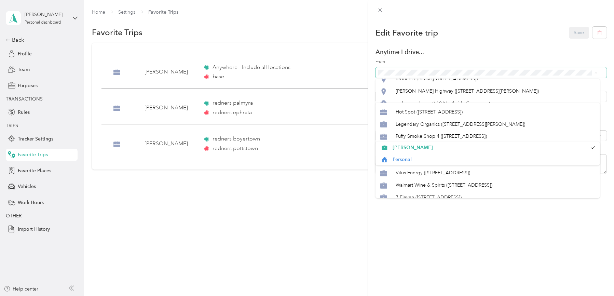
scroll to position [0, 0]
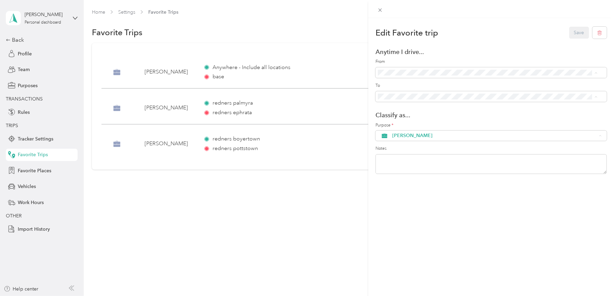
click at [518, 149] on li "[PERSON_NAME]" at bounding box center [487, 147] width 224 height 12
click at [505, 146] on span "[PERSON_NAME]" at bounding box center [489, 145] width 195 height 7
click at [536, 168] on span "[PERSON_NAME] kenhorst ([PERSON_NAME] Warehouse Market, [STREET_ADDRESS])" at bounding box center [489, 170] width 188 height 6
click at [570, 30] on button "Save" at bounding box center [579, 33] width 20 height 12
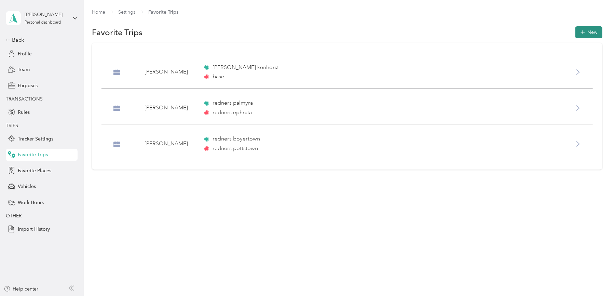
click at [588, 30] on button "New" at bounding box center [588, 32] width 27 height 12
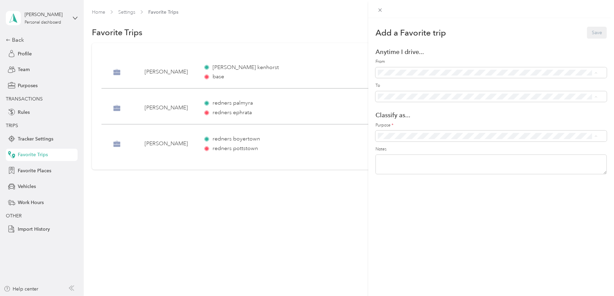
click at [498, 153] on li "[PERSON_NAME]" at bounding box center [487, 148] width 224 height 12
click at [222, 76] on div "Add a Favorite trip Save Anytime I drive... From To Classify as... Purpose * [P…" at bounding box center [307, 148] width 614 height 296
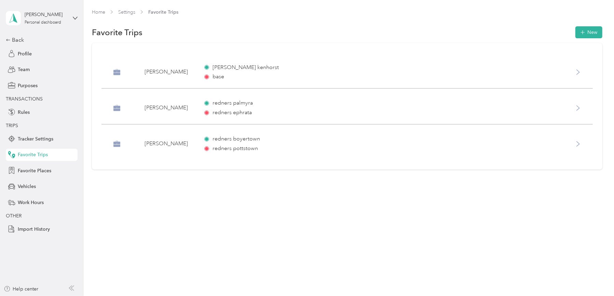
click at [222, 76] on span "base" at bounding box center [219, 77] width 12 height 8
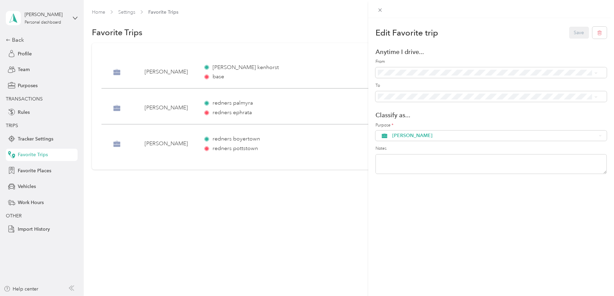
click at [304, 200] on div "Edit Favorite trip Save Anytime I drive... From To Classify as... Purpose * [PE…" at bounding box center [307, 148] width 614 height 296
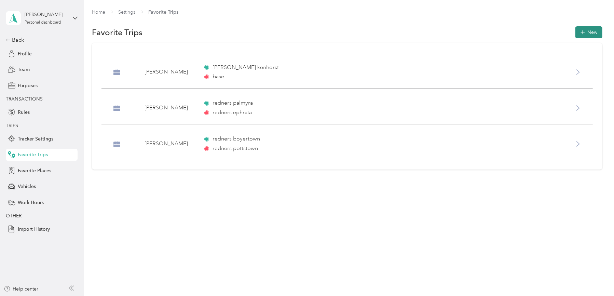
click at [595, 32] on button "New" at bounding box center [588, 32] width 27 height 12
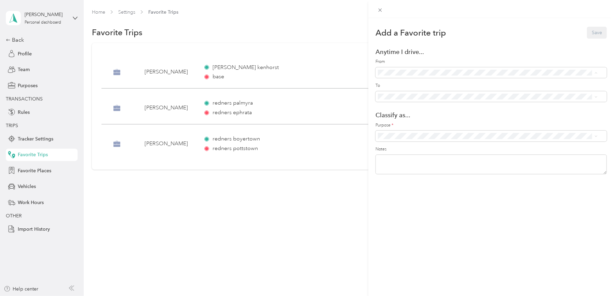
click at [527, 52] on div "Anytime I drive..." at bounding box center [490, 51] width 231 height 7
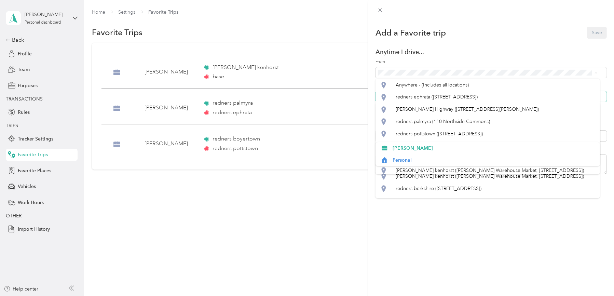
scroll to position [36, 0]
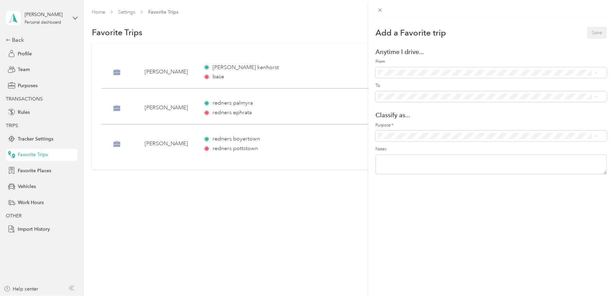
click at [518, 180] on span "[PERSON_NAME] Warehouse Market ([PERSON_NAME] Warehouse Market, [STREET_ADDRESS…" at bounding box center [477, 185] width 164 height 13
click at [461, 69] on span at bounding box center [490, 72] width 231 height 11
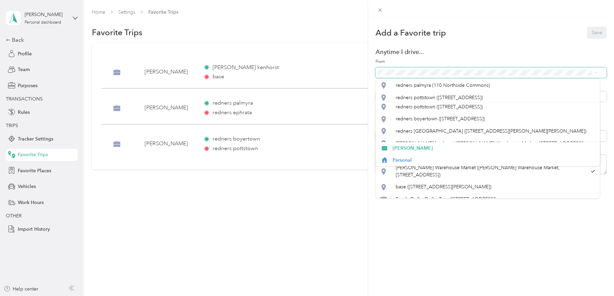
scroll to position [84, 0]
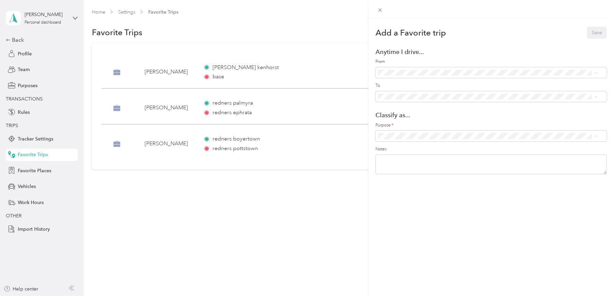
click at [518, 146] on span "[PERSON_NAME]" at bounding box center [493, 147] width 203 height 7
click at [547, 167] on div "[PERSON_NAME] kenhorst ([PERSON_NAME] Warehouse Market, [STREET_ADDRESS])" at bounding box center [494, 170] width 199 height 7
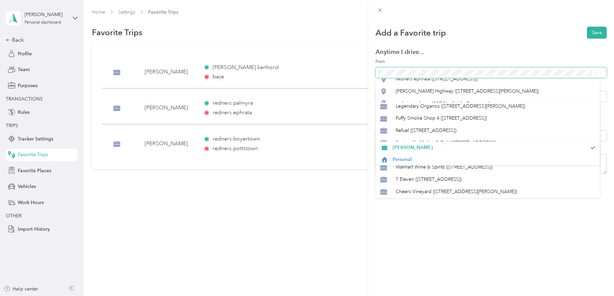
scroll to position [400, 0]
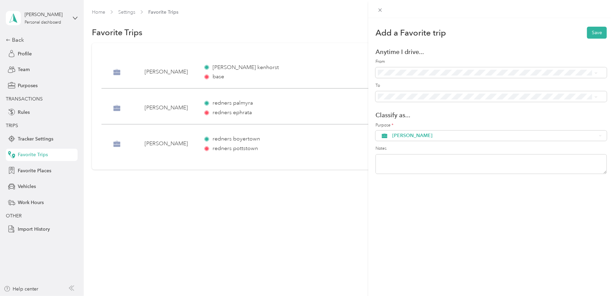
click at [540, 295] on div "Add a Favorite trip Save Anytime I drive... From To Classify as... Purpose * [P…" at bounding box center [305, 296] width 610 height 0
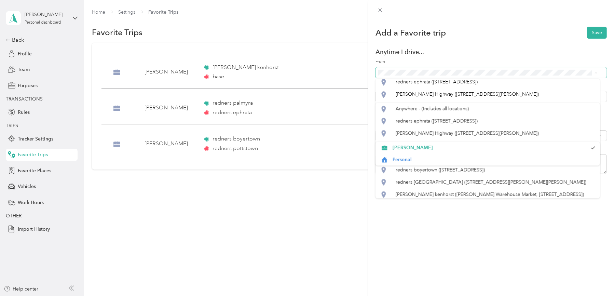
scroll to position [18, 0]
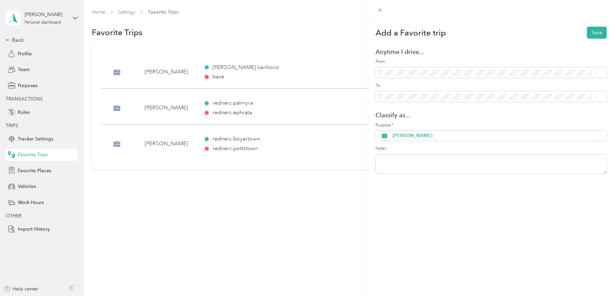
click at [549, 160] on span "Personal" at bounding box center [493, 159] width 203 height 7
click at [484, 136] on span "Personal" at bounding box center [494, 135] width 204 height 5
click at [454, 150] on ol "[PERSON_NAME] Personal" at bounding box center [487, 153] width 224 height 24
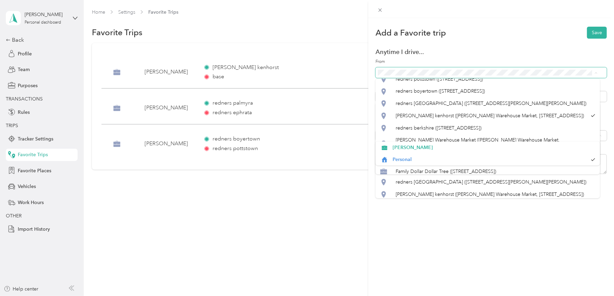
scroll to position [73, 0]
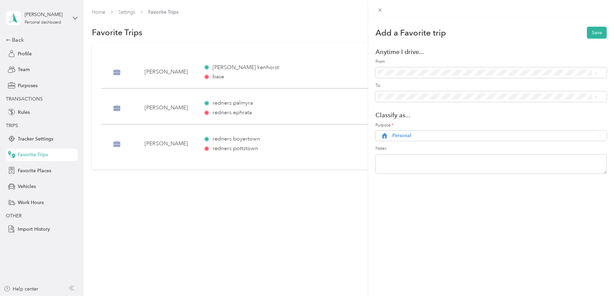
click at [449, 137] on div "base ([STREET_ADDRESS][PERSON_NAME])" at bounding box center [494, 140] width 199 height 7
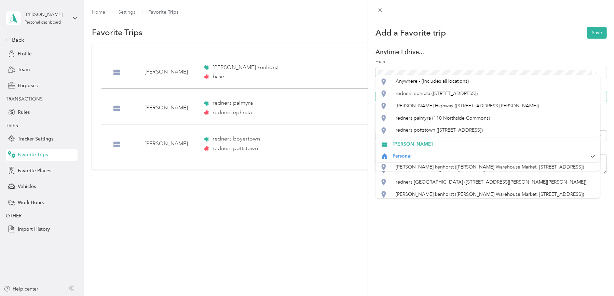
scroll to position [18, 0]
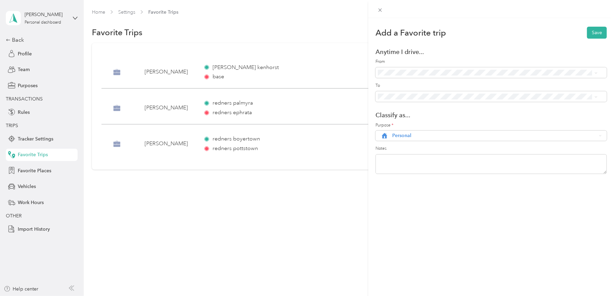
click at [470, 148] on span "[PERSON_NAME]" at bounding box center [493, 145] width 203 height 7
click at [590, 30] on button "Save" at bounding box center [597, 33] width 20 height 12
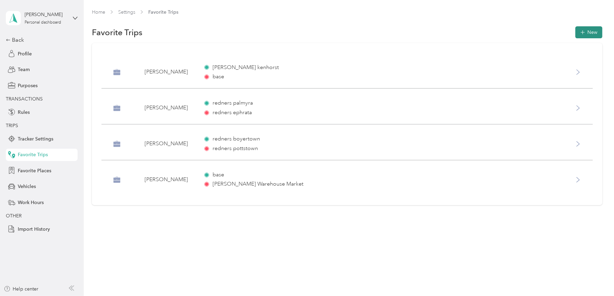
click at [596, 31] on button "New" at bounding box center [588, 32] width 27 height 12
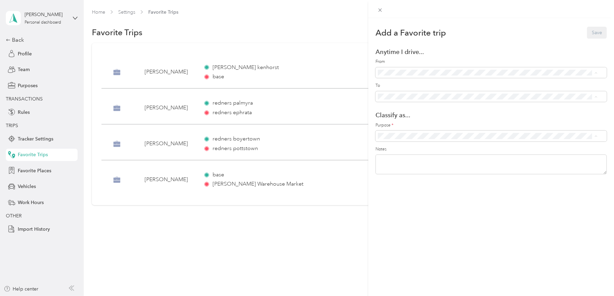
click at [593, 153] on ol "[PERSON_NAME] Personal" at bounding box center [487, 154] width 224 height 24
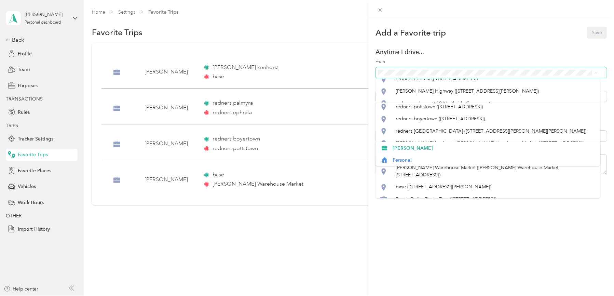
scroll to position [84, 0]
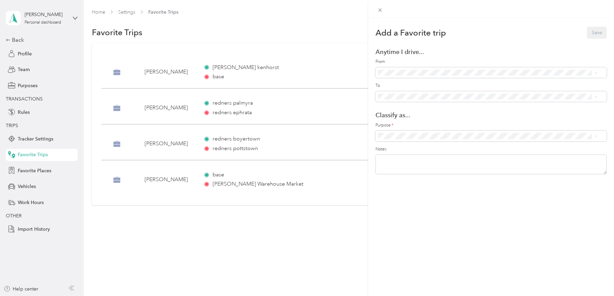
click at [537, 132] on span "[PERSON_NAME] Warehouse Market ([PERSON_NAME] Warehouse Market, [STREET_ADDRESS…" at bounding box center [477, 137] width 164 height 13
click at [551, 132] on span "[PERSON_NAME] Warehouse Market ([PERSON_NAME] Warehouse Market, [STREET_ADDRESS…" at bounding box center [477, 138] width 164 height 13
click at [518, 96] on div "redners ephrata ([STREET_ADDRESS])" at bounding box center [494, 96] width 199 height 7
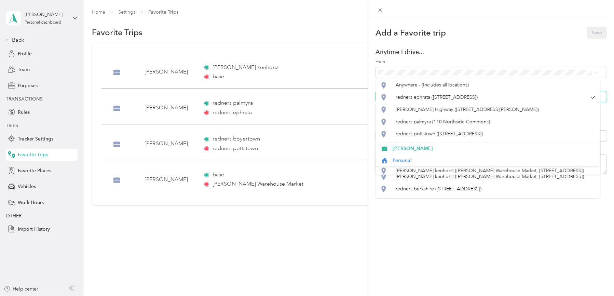
scroll to position [18, 0]
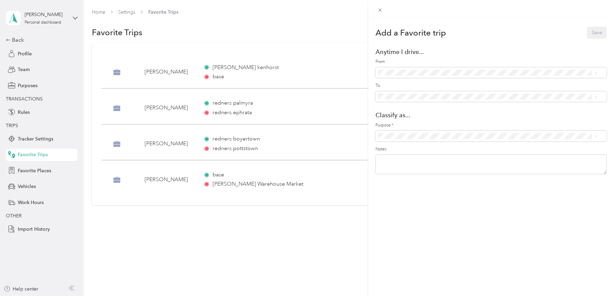
click at [521, 190] on ol "Anywhere - (Includes all locations) [GEOGRAPHIC_DATA] ([STREET_ADDRESS][PERSON_…" at bounding box center [487, 149] width 224 height 96
click at [492, 186] on div "redners berkshire ([STREET_ADDRESS])" at bounding box center [494, 187] width 199 height 7
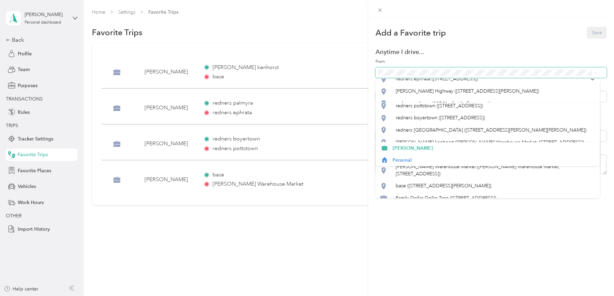
scroll to position [84, 0]
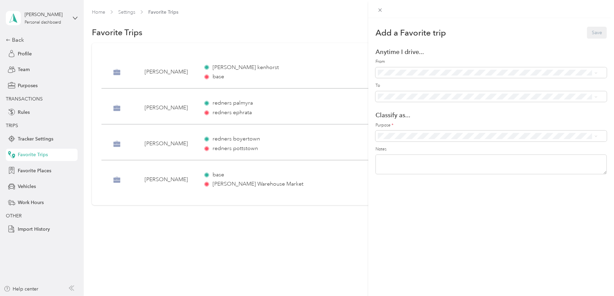
click at [539, 133] on span "[PERSON_NAME] Warehouse Market ([PERSON_NAME] Warehouse Market, [STREET_ADDRESS…" at bounding box center [477, 135] width 164 height 13
click at [456, 69] on span at bounding box center [490, 72] width 231 height 11
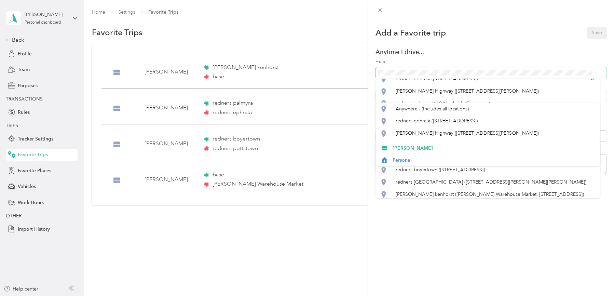
scroll to position [83, 0]
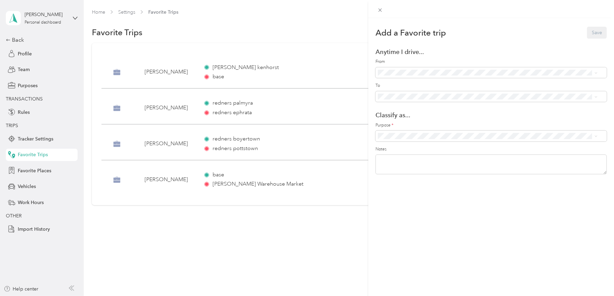
click at [548, 132] on span "[PERSON_NAME] Warehouse Market ([PERSON_NAME] Warehouse Market, [STREET_ADDRESS…" at bounding box center [477, 138] width 164 height 13
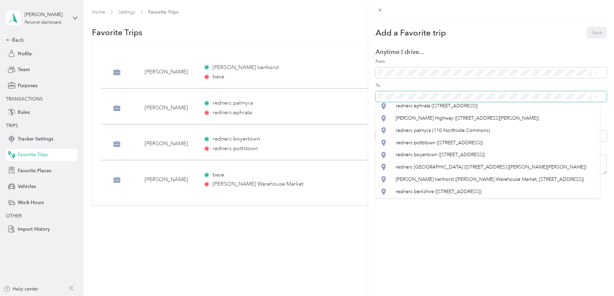
scroll to position [18, 0]
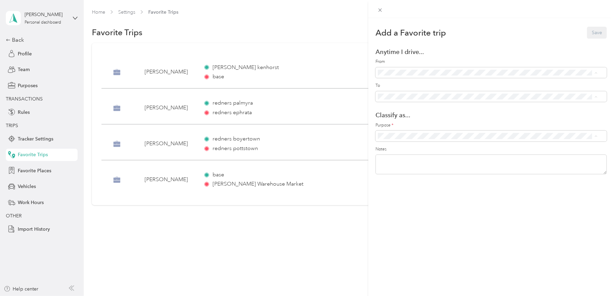
click at [502, 188] on li "redners berkshire ([STREET_ADDRESS])" at bounding box center [487, 188] width 224 height 12
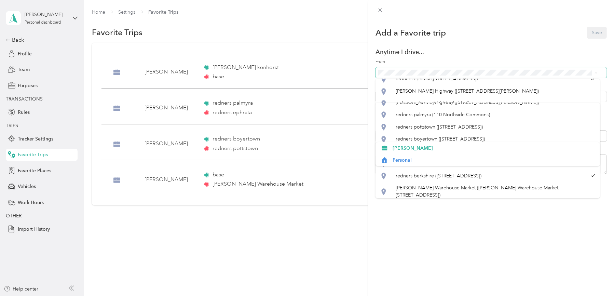
scroll to position [36, 0]
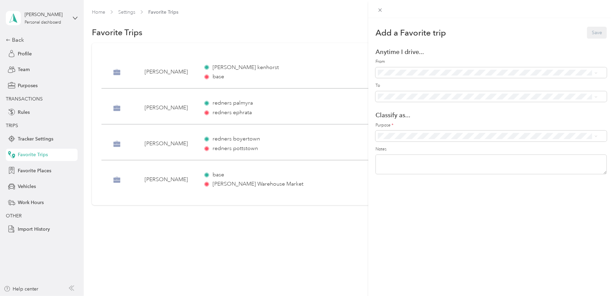
click at [551, 176] on li "[PERSON_NAME] Warehouse Market ([PERSON_NAME] Warehouse Market, [STREET_ADDRESS…" at bounding box center [487, 185] width 224 height 19
click at [74, 18] on div "Add a Favorite trip Save Anytime I drive... From To Classify as... Purpose * No…" at bounding box center [307, 148] width 614 height 296
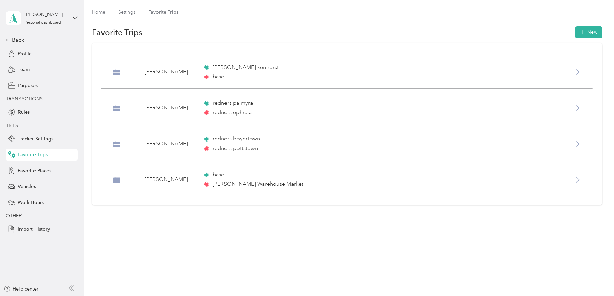
click at [74, 18] on icon at bounding box center [75, 18] width 4 height 2
click at [42, 52] on div "Log out" at bounding box center [97, 56] width 173 height 12
